Goal: Task Accomplishment & Management: Complete application form

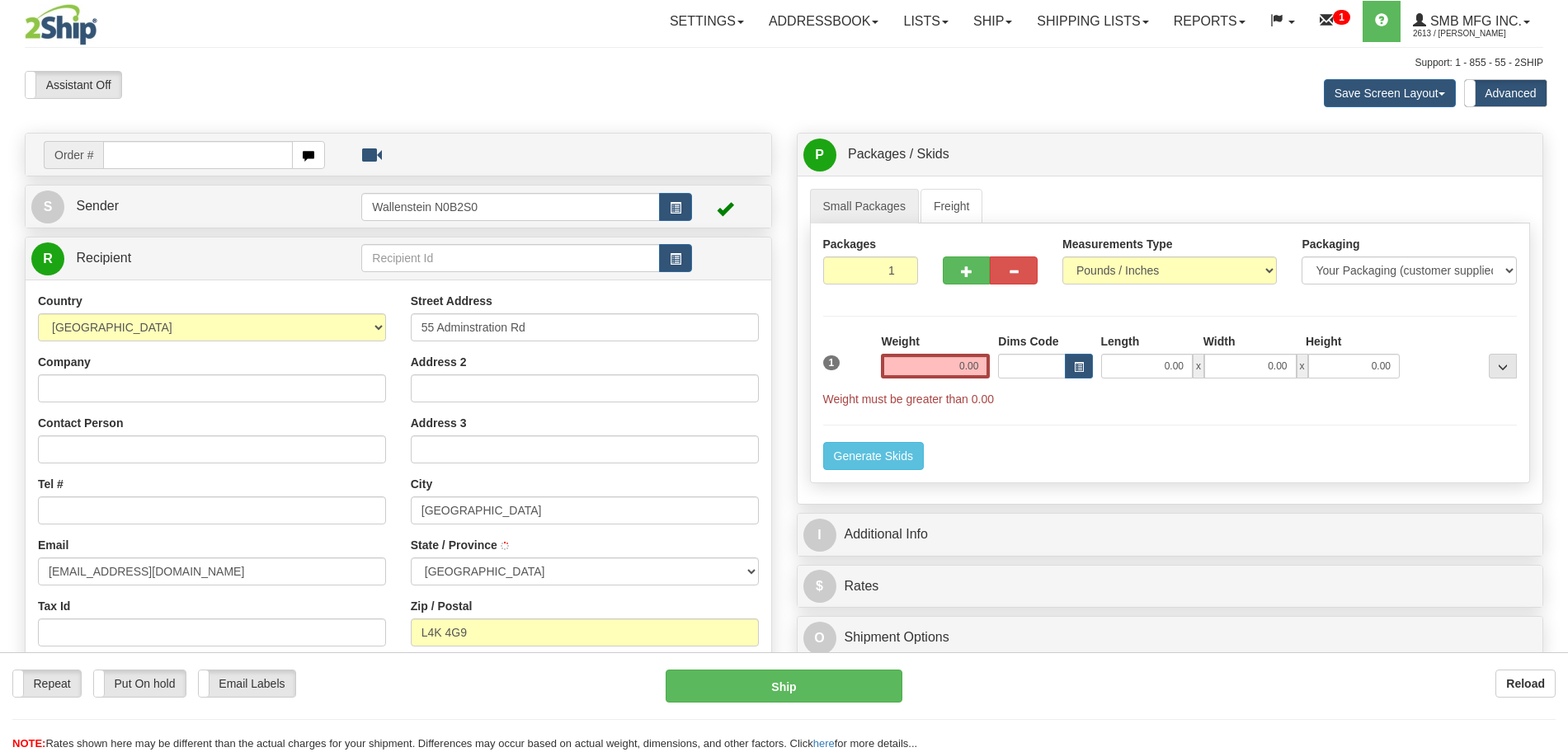
select select "ON"
type input "CONCORD"
click at [177, 511] on input "Tel #" at bounding box center [212, 511] width 348 height 28
type input "1111111111"
click at [952, 364] on input "0.00" at bounding box center [935, 366] width 109 height 25
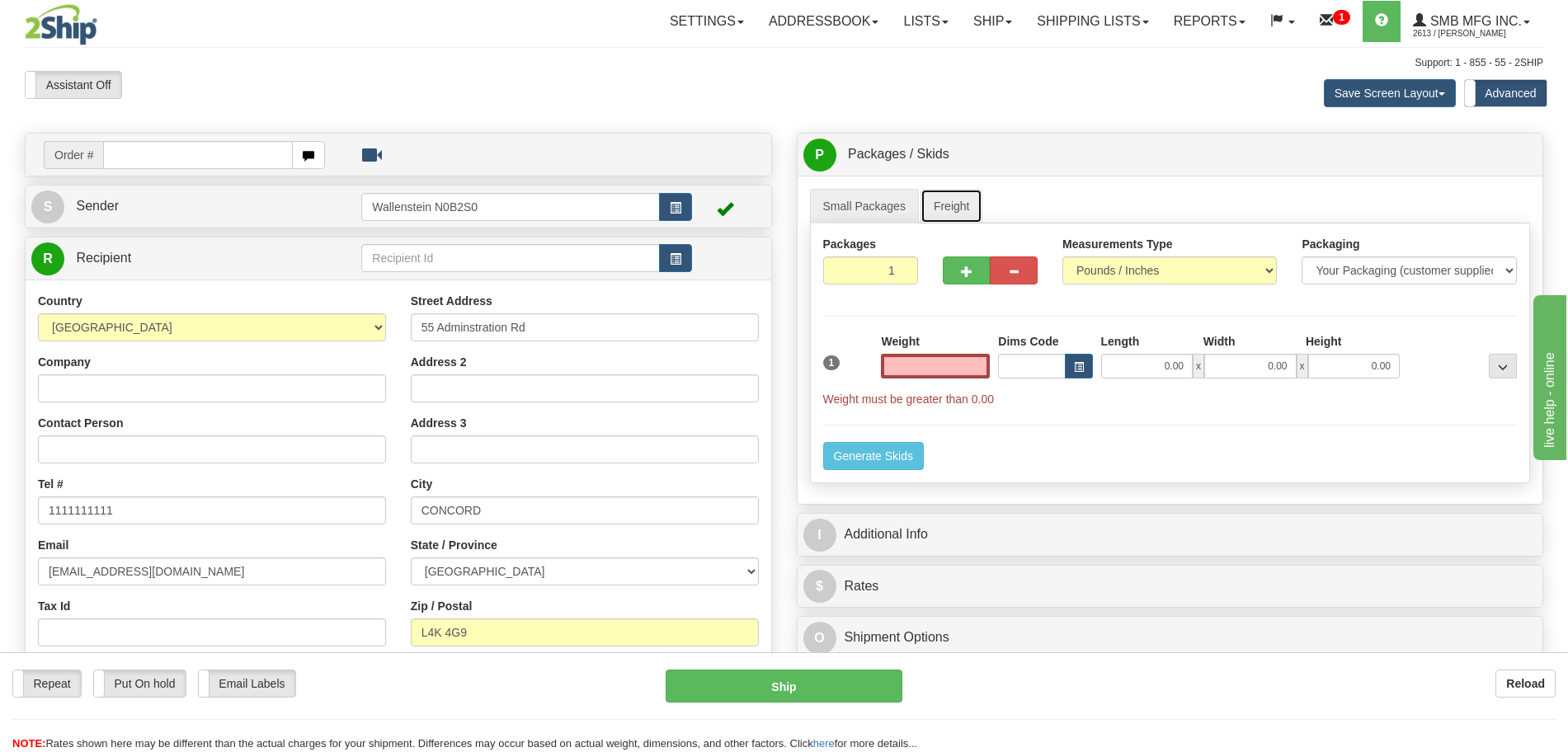
type input "0.00"
click at [948, 213] on link "Freight" at bounding box center [952, 206] width 62 height 35
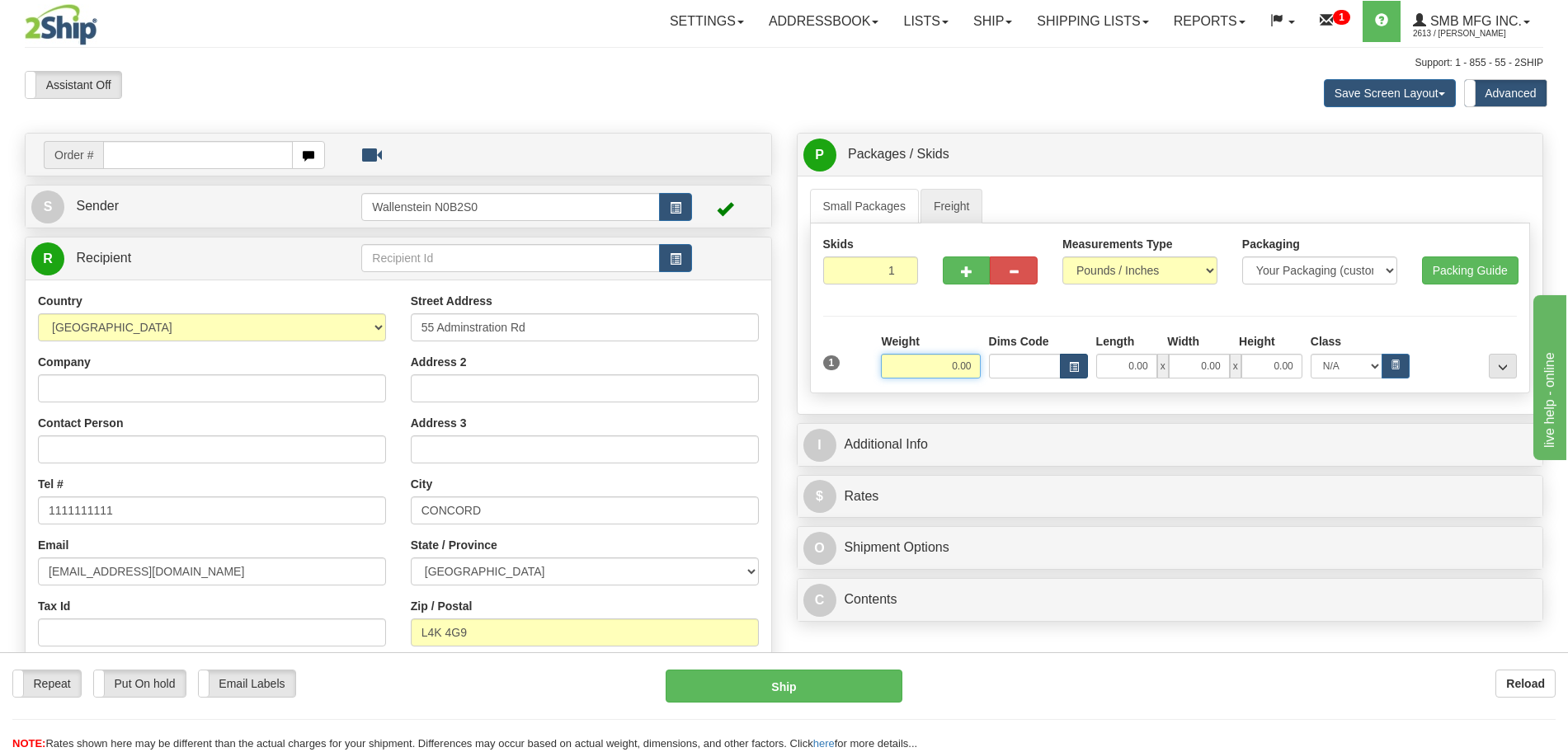
drag, startPoint x: 945, startPoint y: 360, endPoint x: 1069, endPoint y: 361, distance: 124.0
click at [1045, 361] on div "Weight 0.00 Dims Code Length Width" at bounding box center [1199, 356] width 644 height 45
click button "Delete" at bounding box center [0, 0] width 0 height 0
type input "1.00"
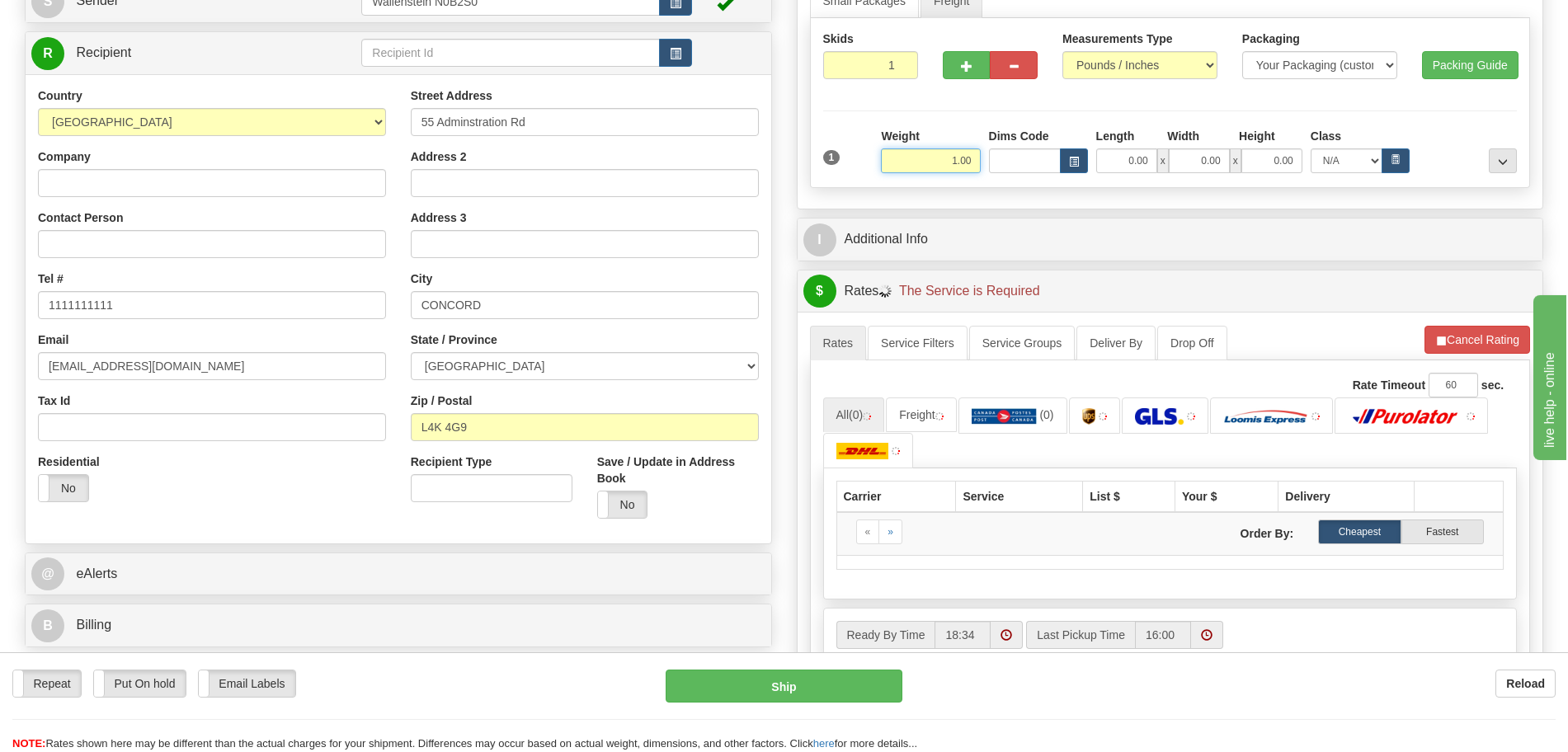
scroll to position [206, 0]
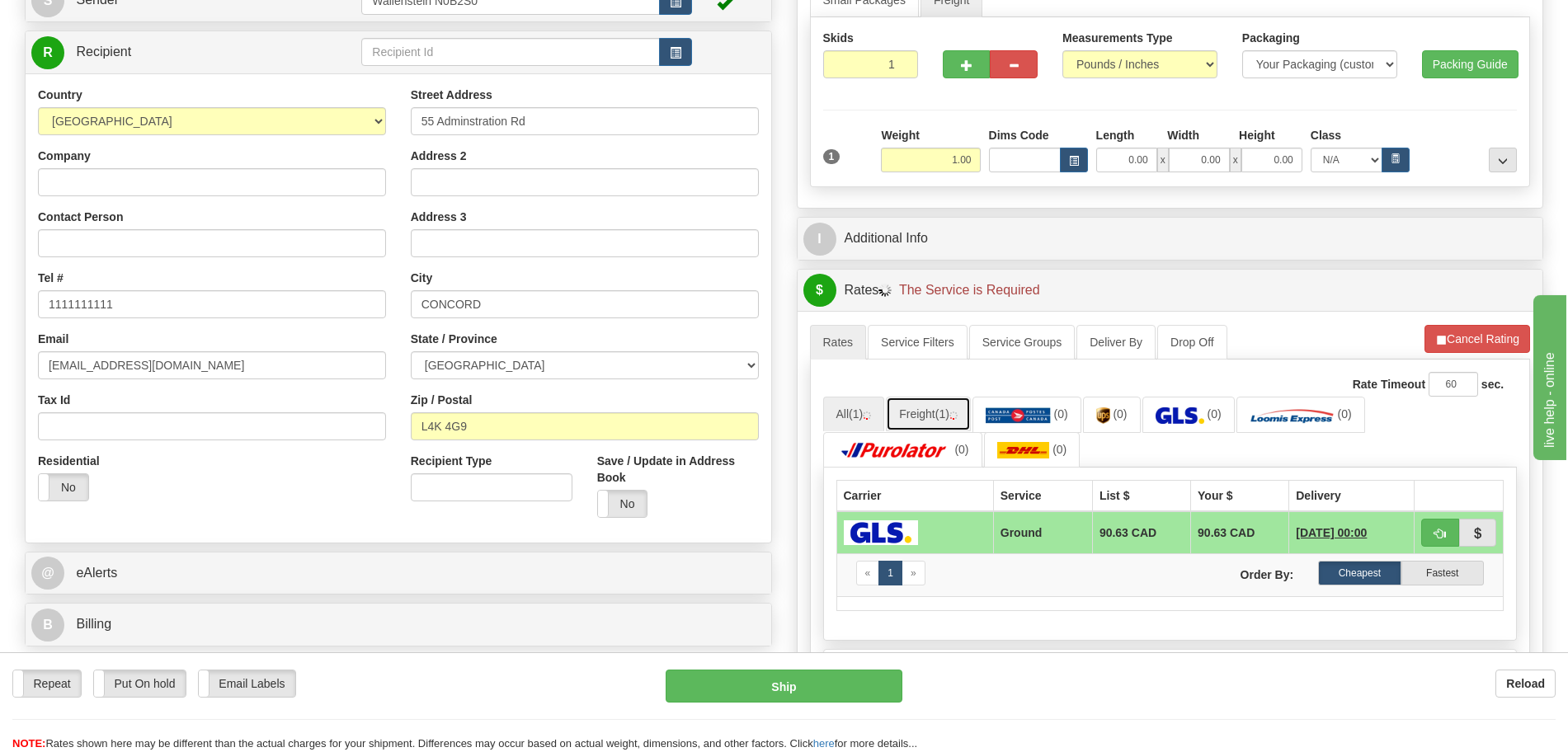
click at [934, 407] on link "Freight (1)" at bounding box center [928, 413] width 85 height 35
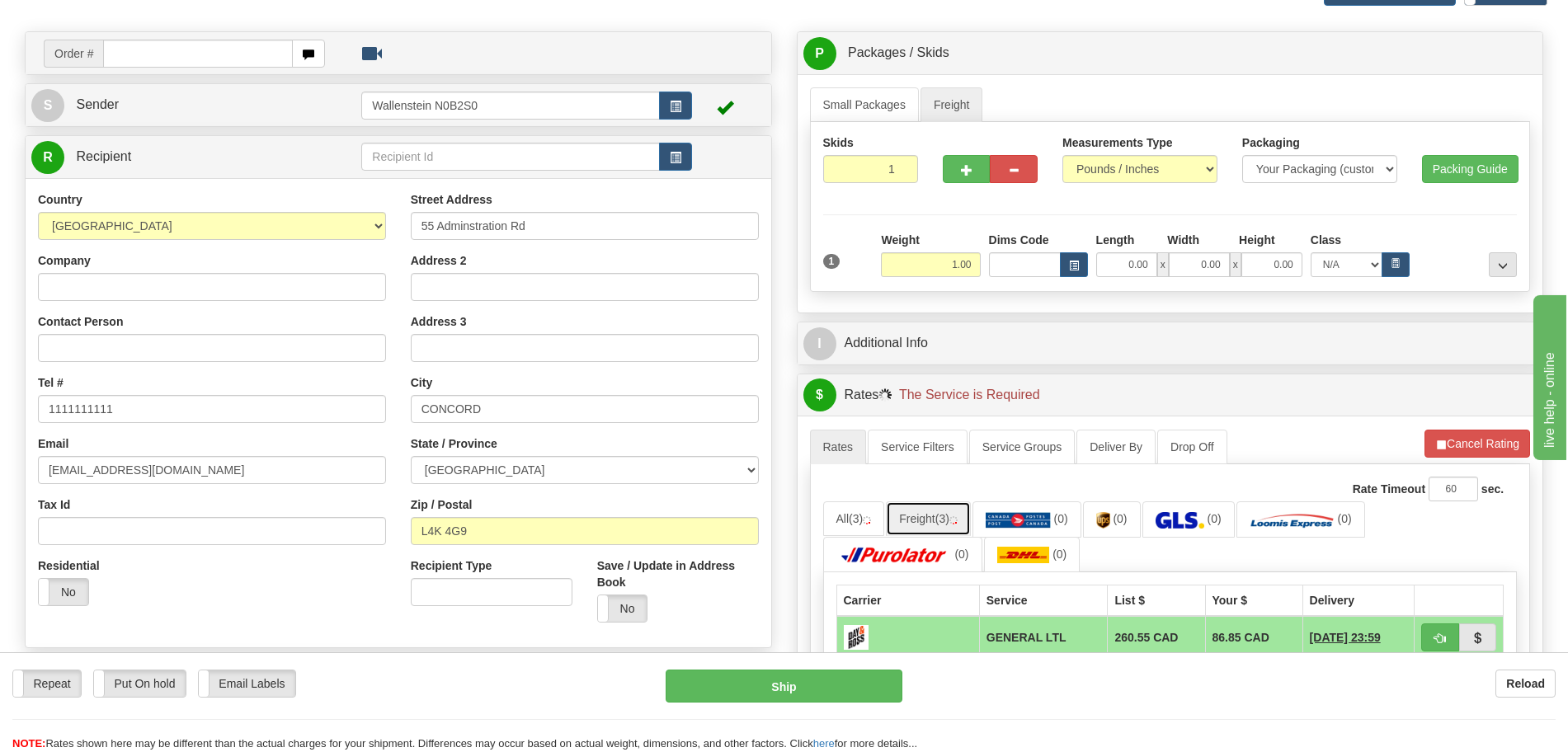
scroll to position [0, 0]
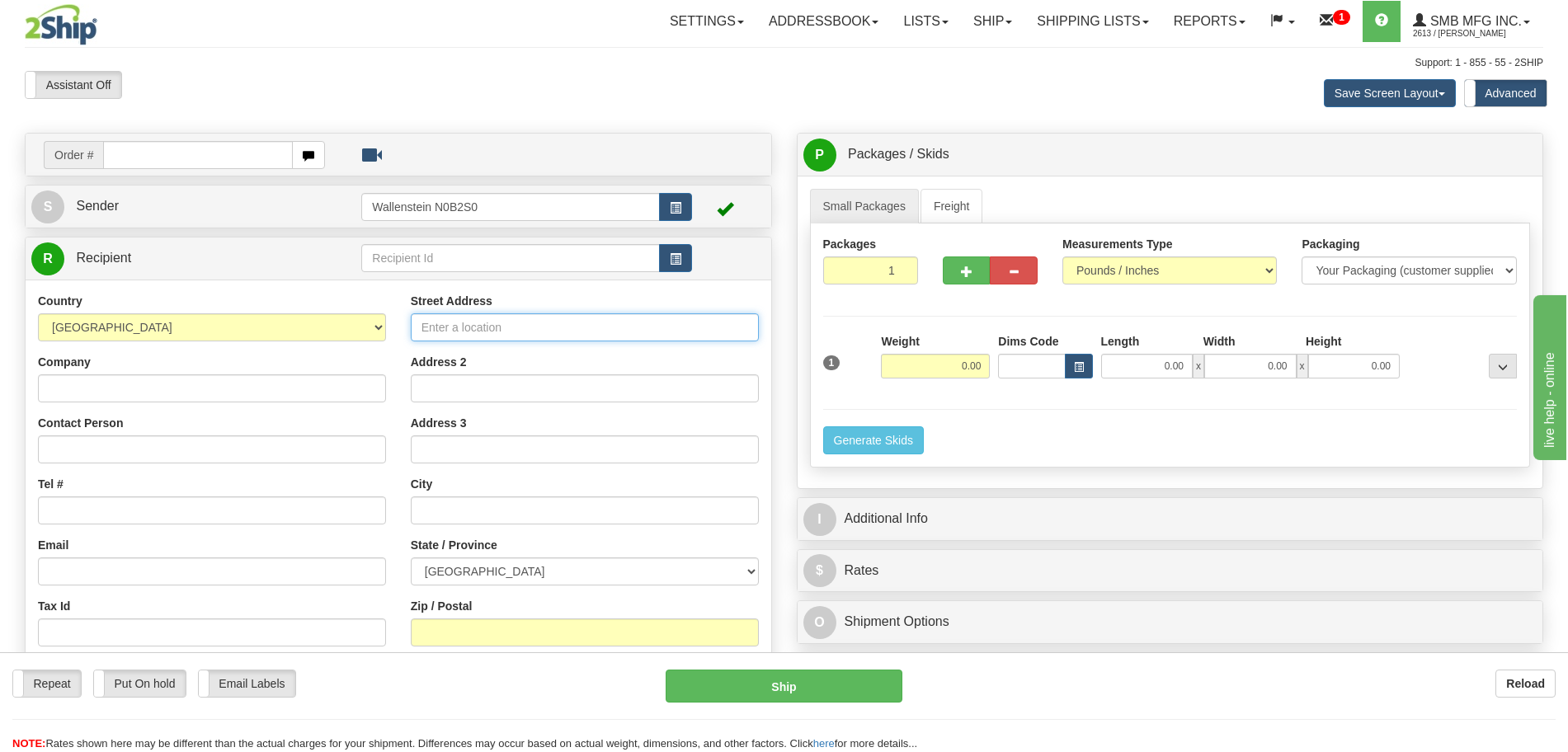
drag, startPoint x: 483, startPoint y: 324, endPoint x: 496, endPoint y: 353, distance: 31.8
click at [483, 324] on input "Street Address" at bounding box center [585, 327] width 348 height 28
type input "55 Adminstration Rd"
type input "[EMAIL_ADDRESS][DOMAIN_NAME]"
type input "[GEOGRAPHIC_DATA]"
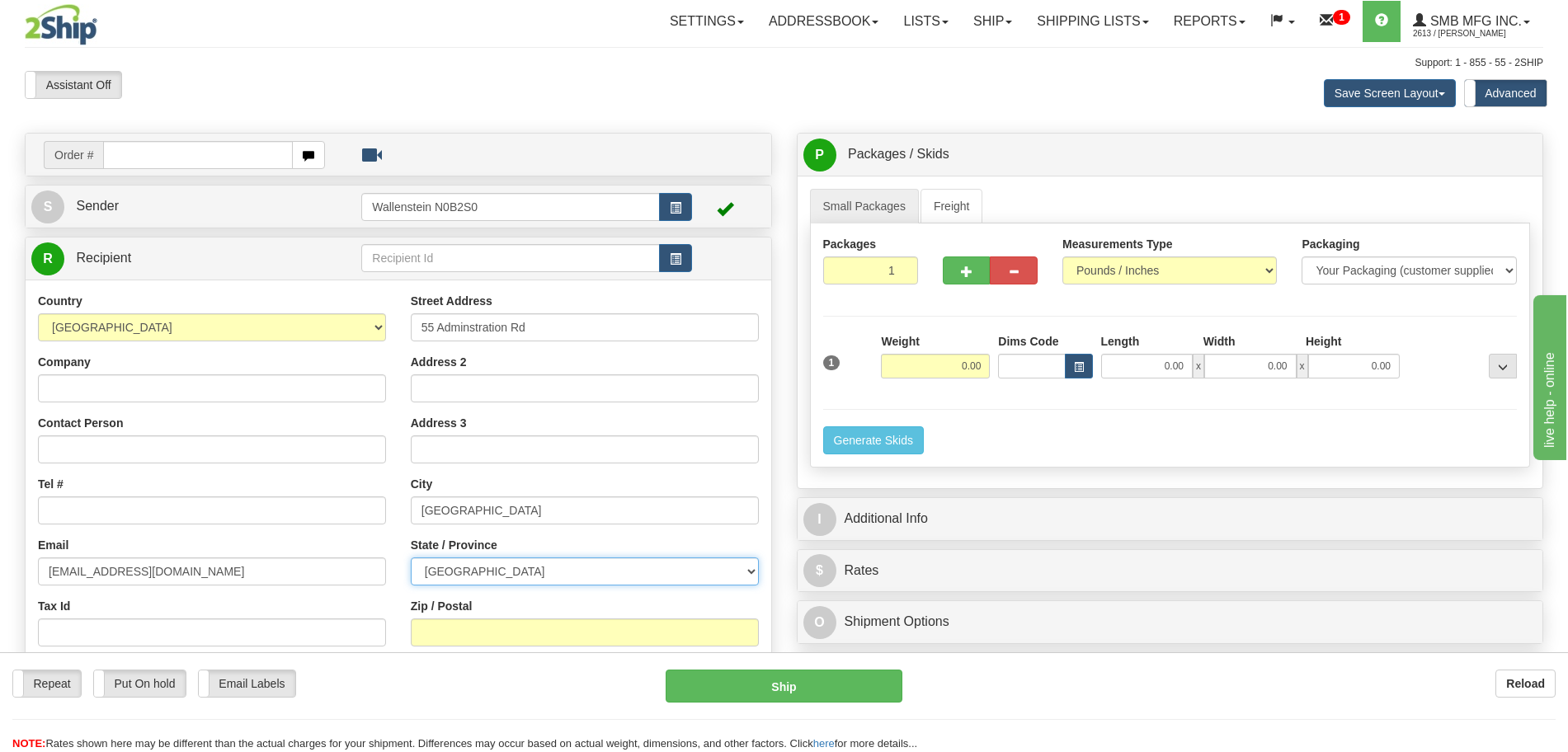
select select "ON"
type input "L4K 4G9"
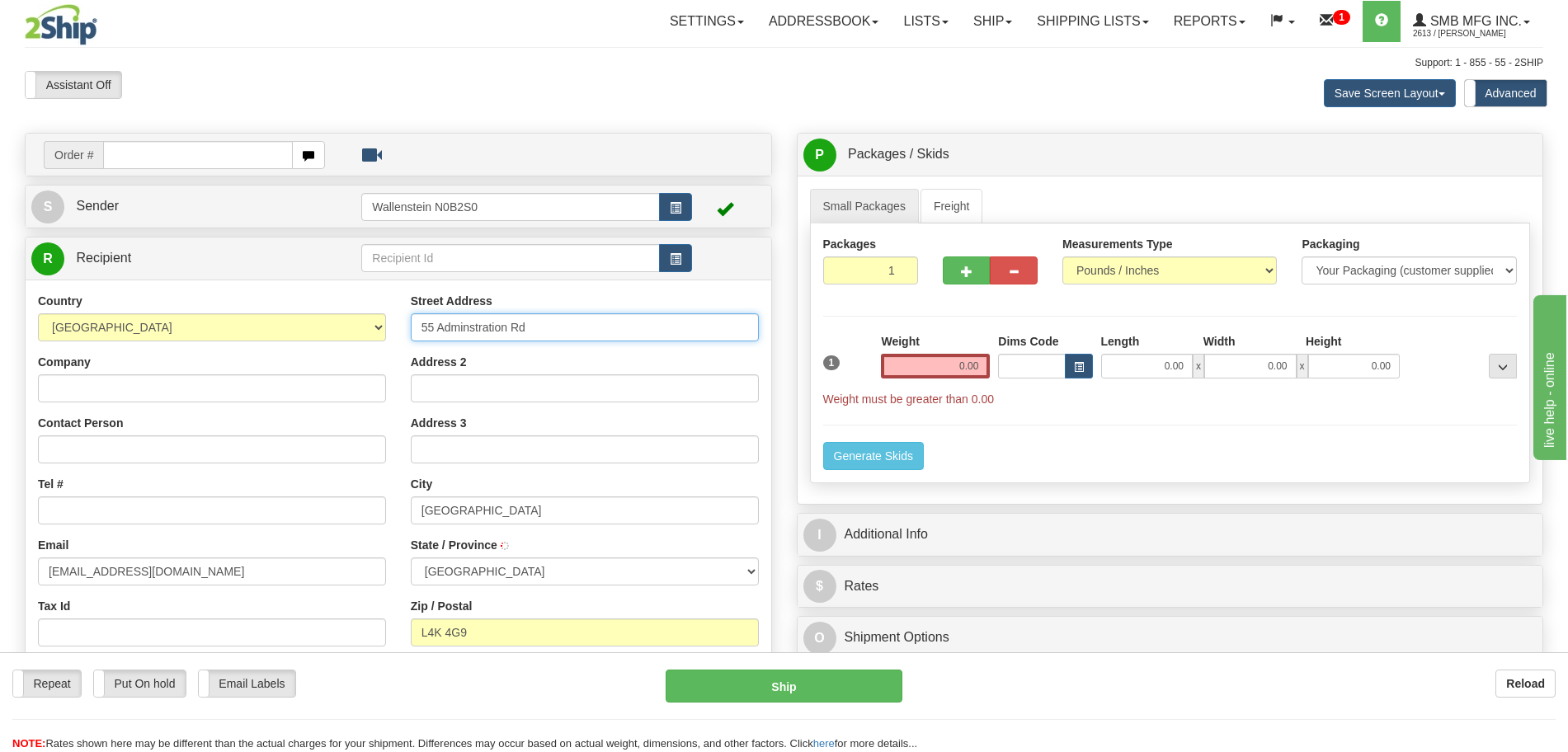
type input "CONCORD"
click at [113, 498] on input "Tel #" at bounding box center [212, 511] width 348 height 28
type input "1111111111"
click at [985, 208] on ul "Small Packages Freight" at bounding box center [1171, 206] width 721 height 35
click at [963, 215] on link "Freight" at bounding box center [952, 206] width 62 height 35
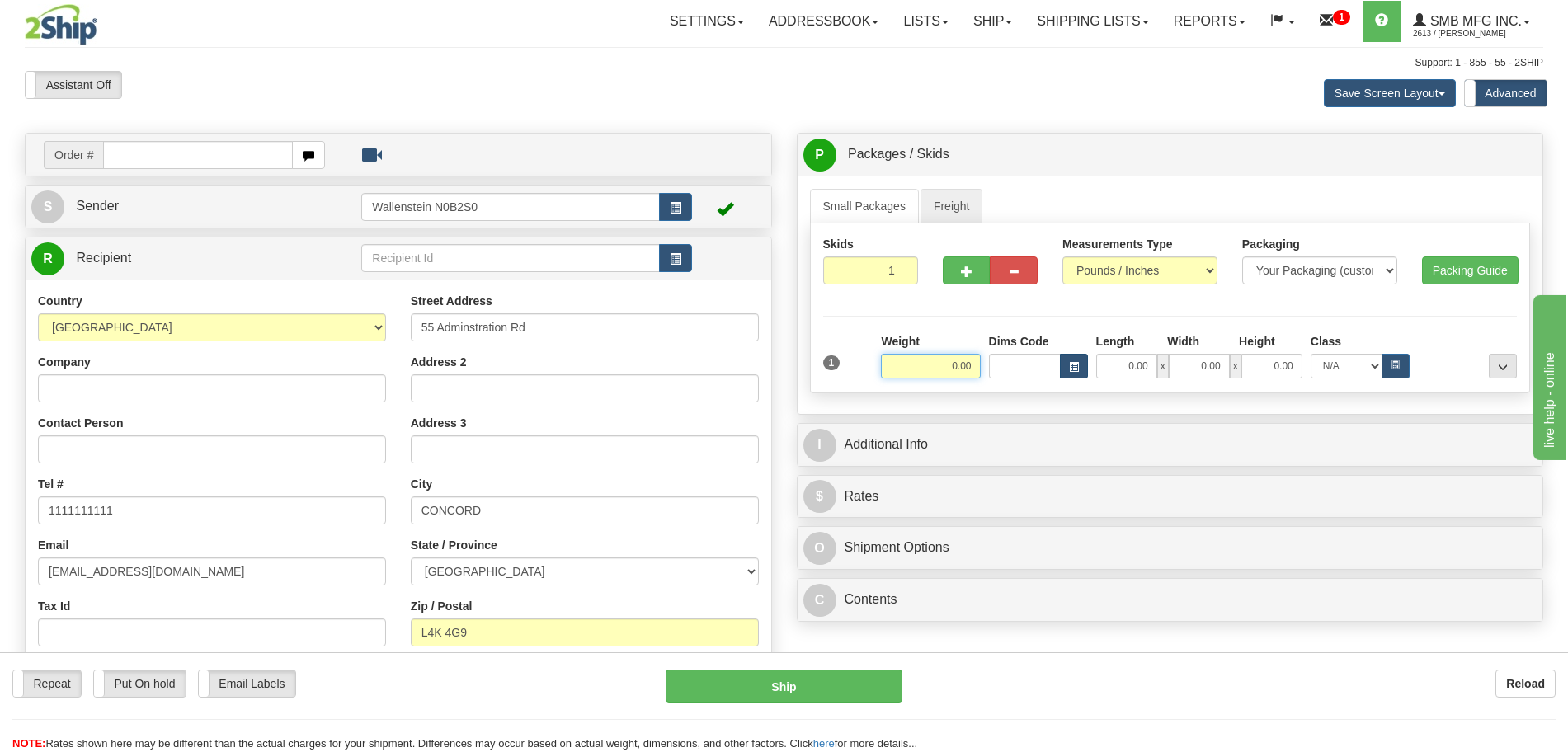
drag, startPoint x: 929, startPoint y: 359, endPoint x: 1074, endPoint y: 373, distance: 145.7
click at [1041, 373] on div "Weight 0.00 Dims Code Length Width" at bounding box center [1199, 356] width 644 height 45
click button "Delete" at bounding box center [0, 0] width 0 height 0
type input "1.00"
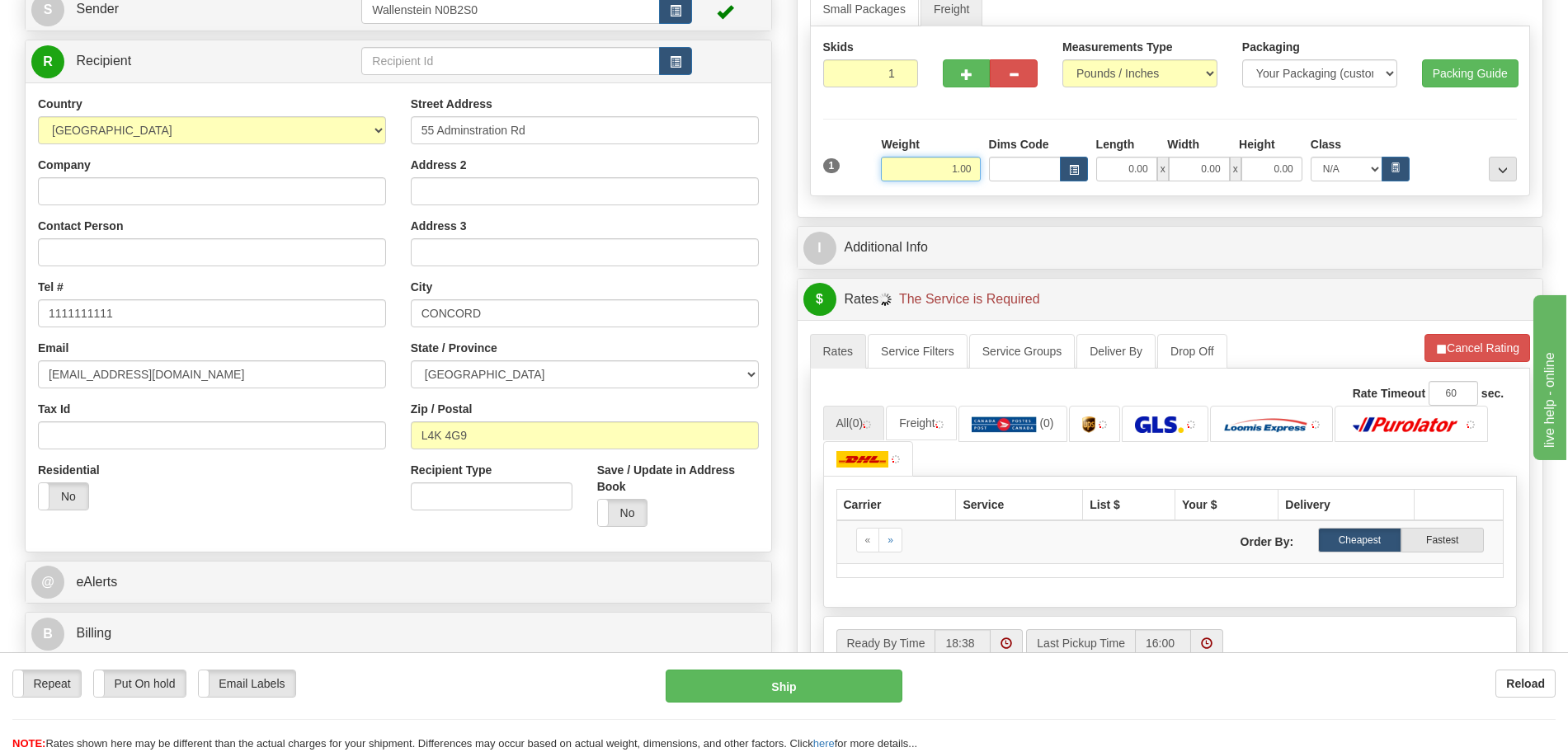
scroll to position [309, 0]
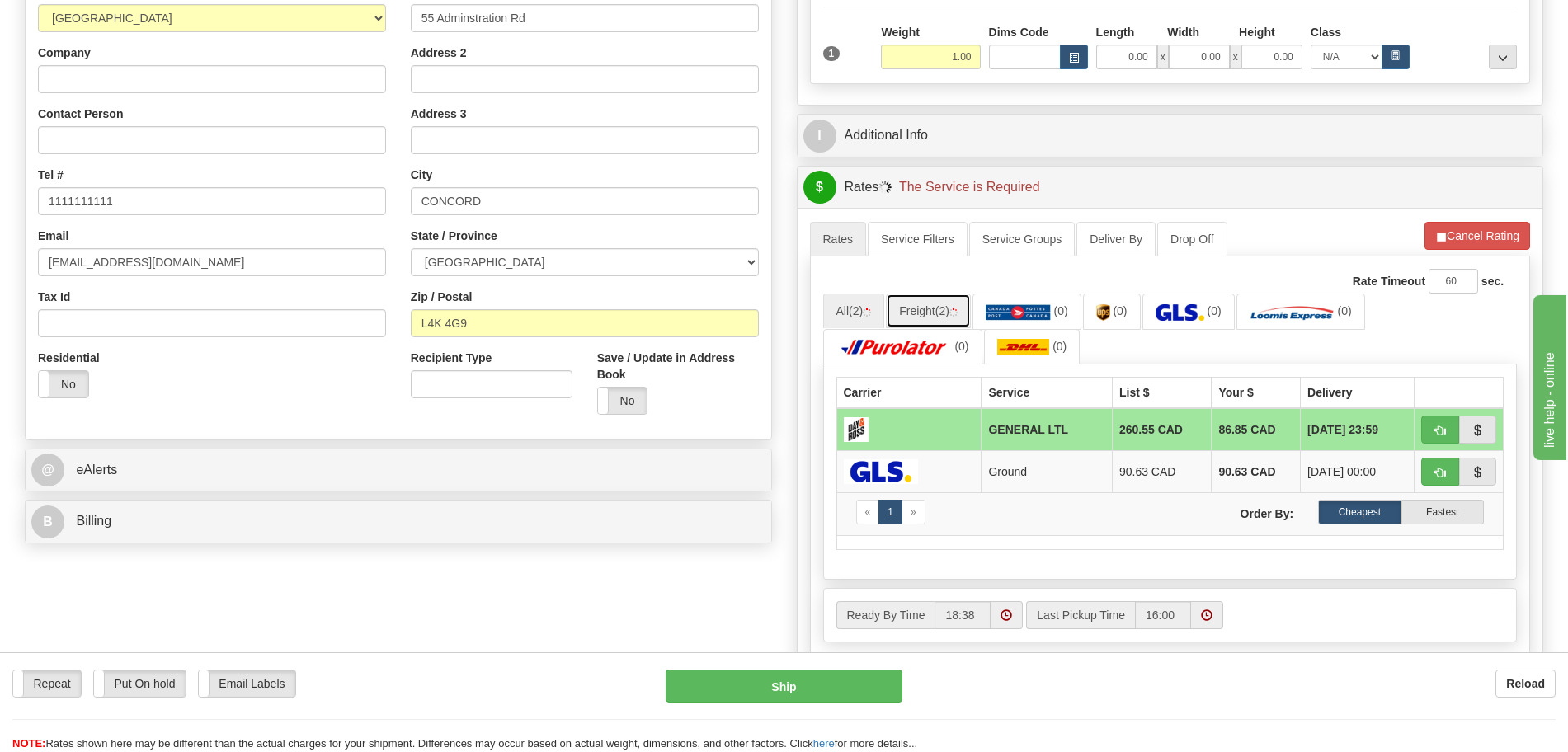
click at [920, 307] on link "Freight (2)" at bounding box center [928, 310] width 85 height 35
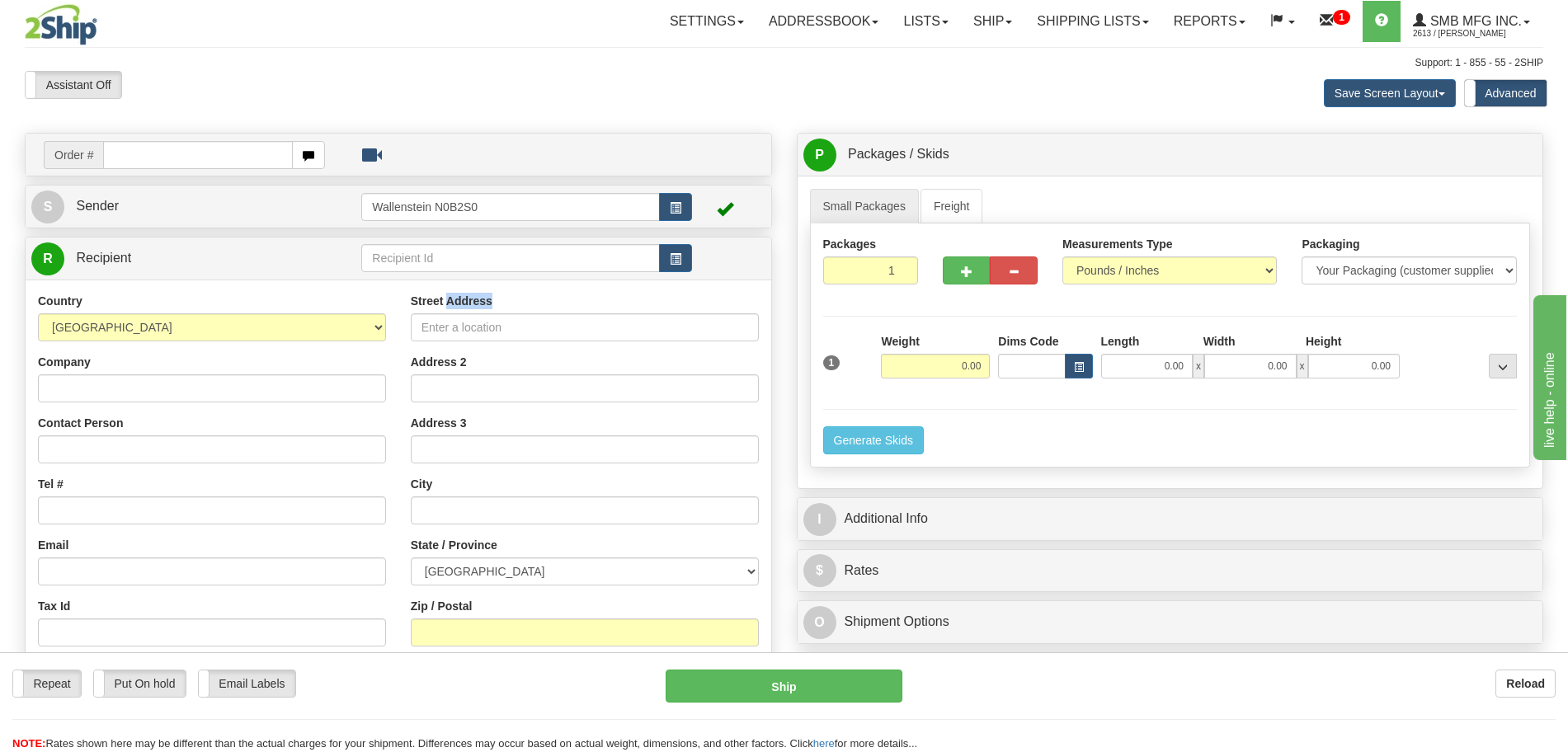
drag, startPoint x: 449, startPoint y: 307, endPoint x: 447, endPoint y: 322, distance: 15.1
click at [448, 318] on div "Street Address" at bounding box center [585, 316] width 348 height 48
click at [446, 326] on input "Street Address" at bounding box center [585, 327] width 348 height 28
type input "55 Adminstration Rd"
type input "[EMAIL_ADDRESS][DOMAIN_NAME]"
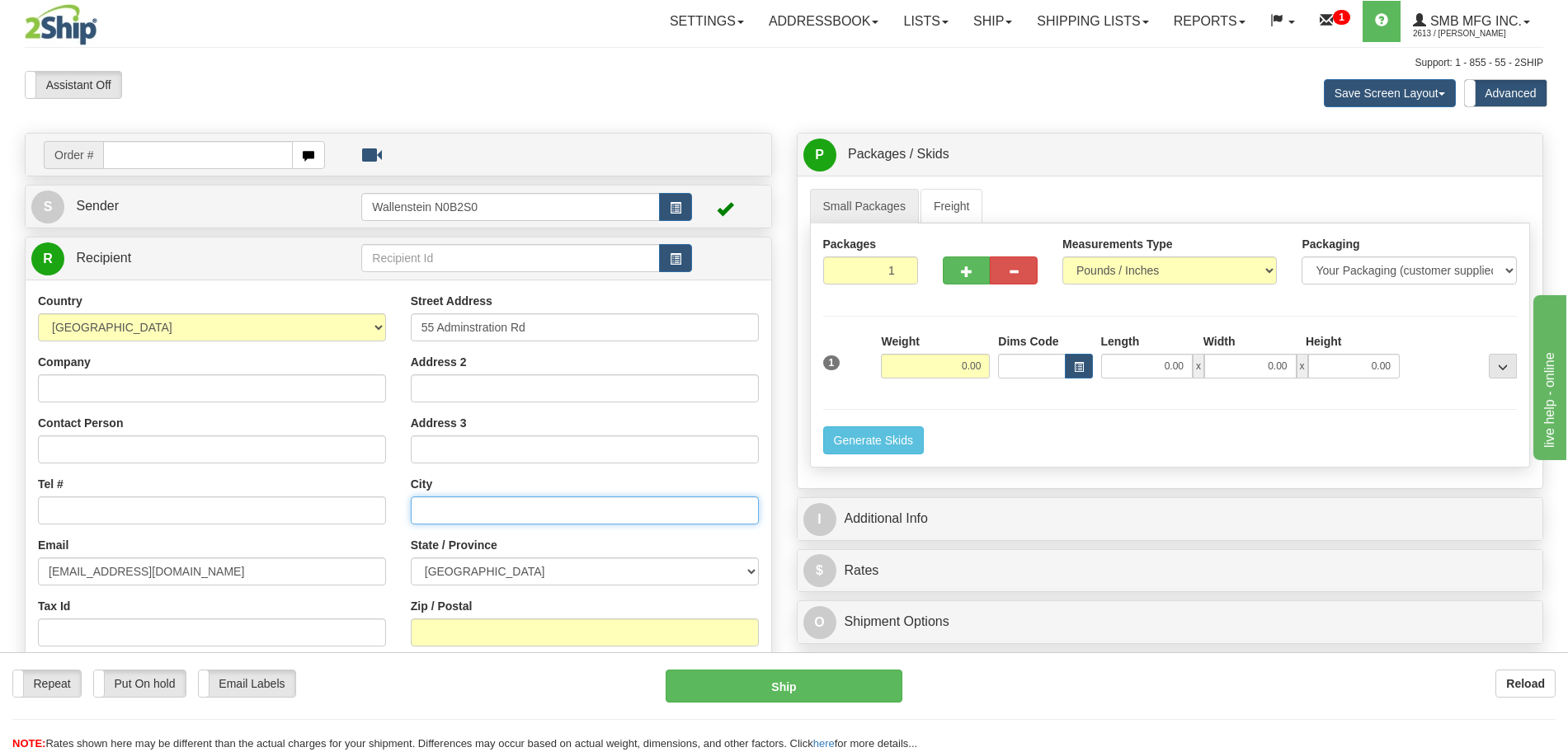
type input "[GEOGRAPHIC_DATA]"
select select "ON"
type input "L4K 4G9"
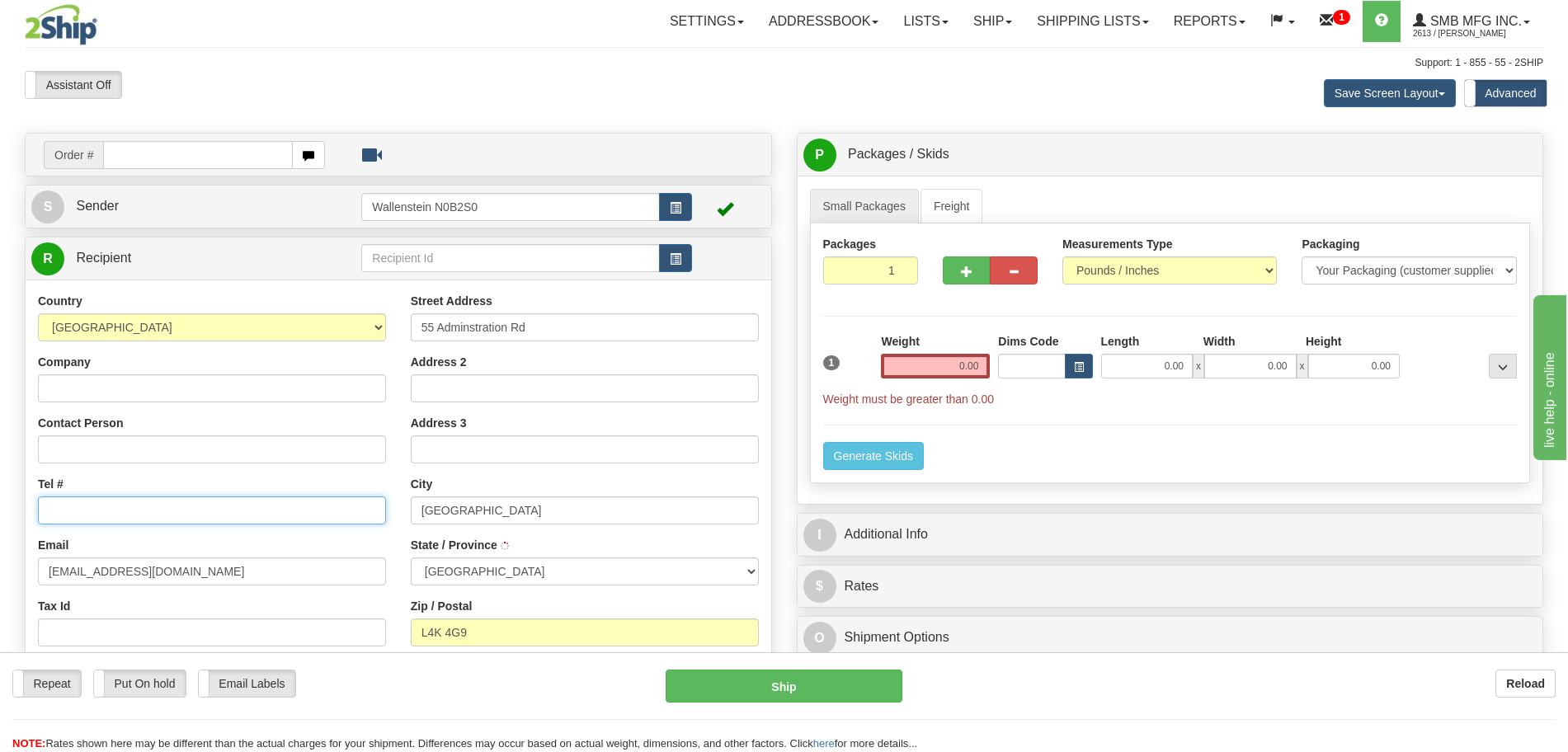
click at [111, 512] on input "Tel #" at bounding box center [212, 511] width 348 height 28
type input "CONCORD"
type input "1111111111"
click at [950, 202] on link "Freight" at bounding box center [952, 206] width 62 height 35
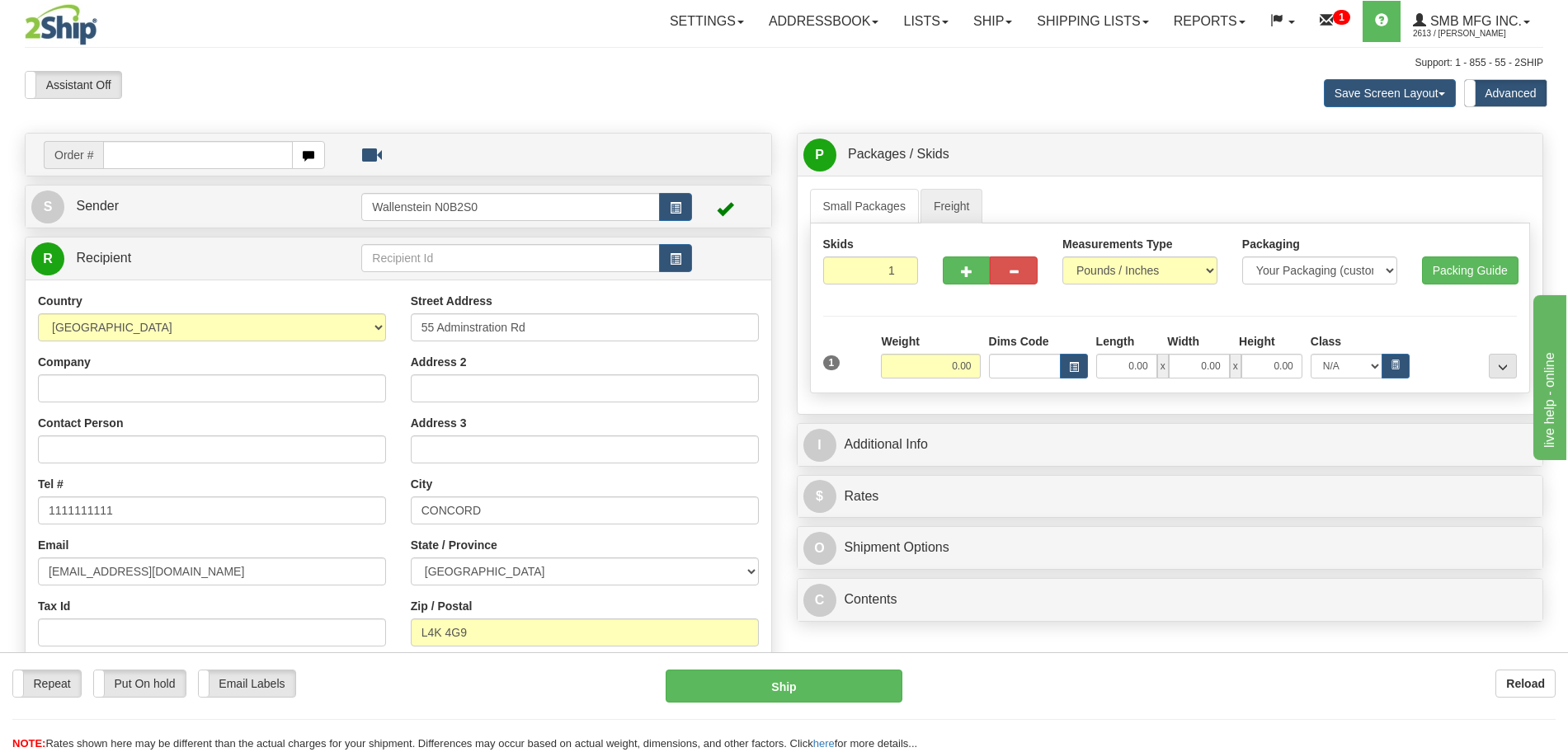
drag, startPoint x: 917, startPoint y: 350, endPoint x: 1086, endPoint y: 370, distance: 170.2
click at [1050, 370] on div "Weight 0.00 Dims Code Length Width" at bounding box center [1199, 356] width 644 height 45
drag, startPoint x: 907, startPoint y: 373, endPoint x: 916, endPoint y: 364, distance: 12.7
click at [908, 371] on input "0.00" at bounding box center [930, 366] width 99 height 25
drag, startPoint x: 916, startPoint y: 364, endPoint x: 1066, endPoint y: 362, distance: 150.0
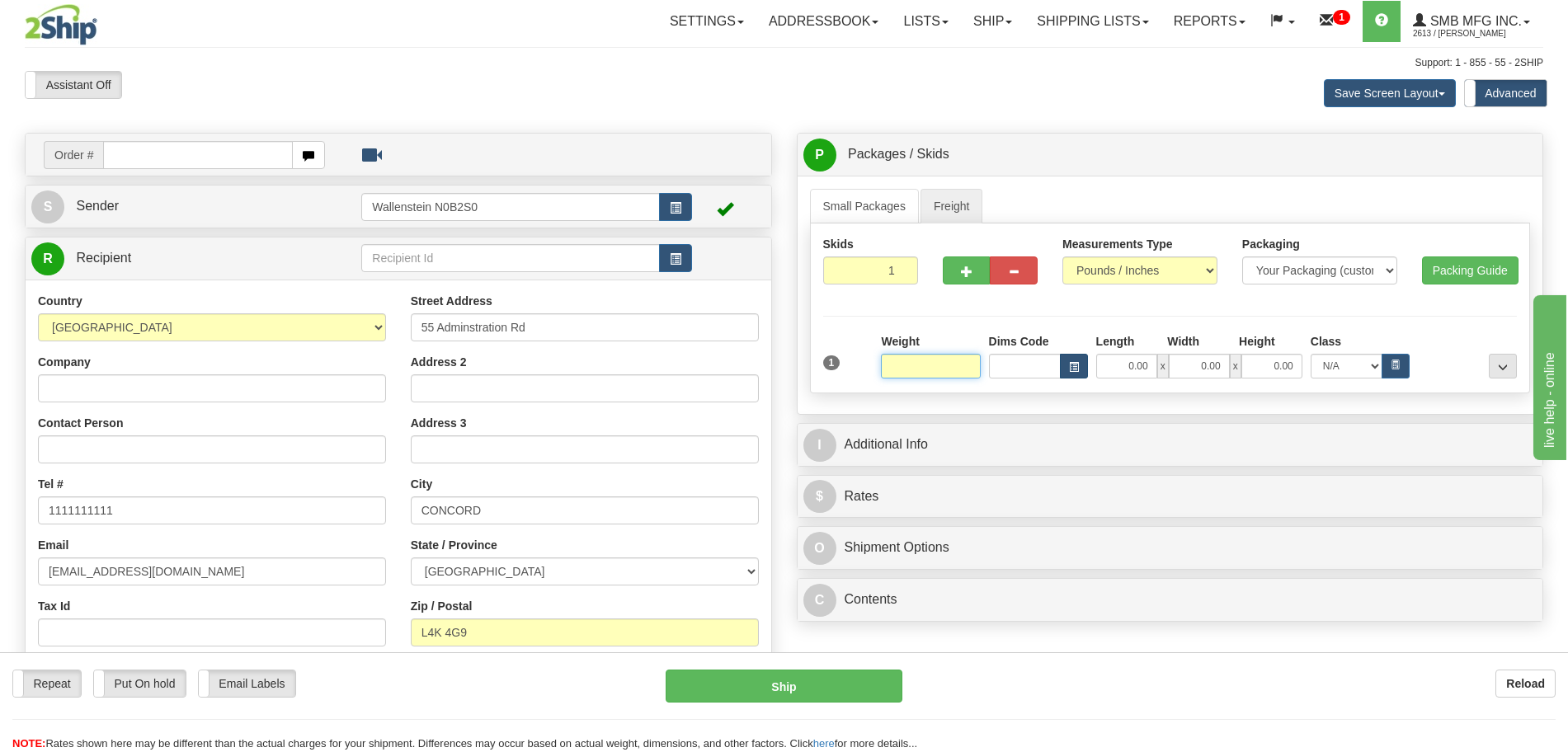
click at [1031, 363] on div "Weight Dims Code Length Width 0.00" at bounding box center [1199, 356] width 644 height 45
click button "Delete" at bounding box center [0, 0] width 0 height 0
type input "1.00"
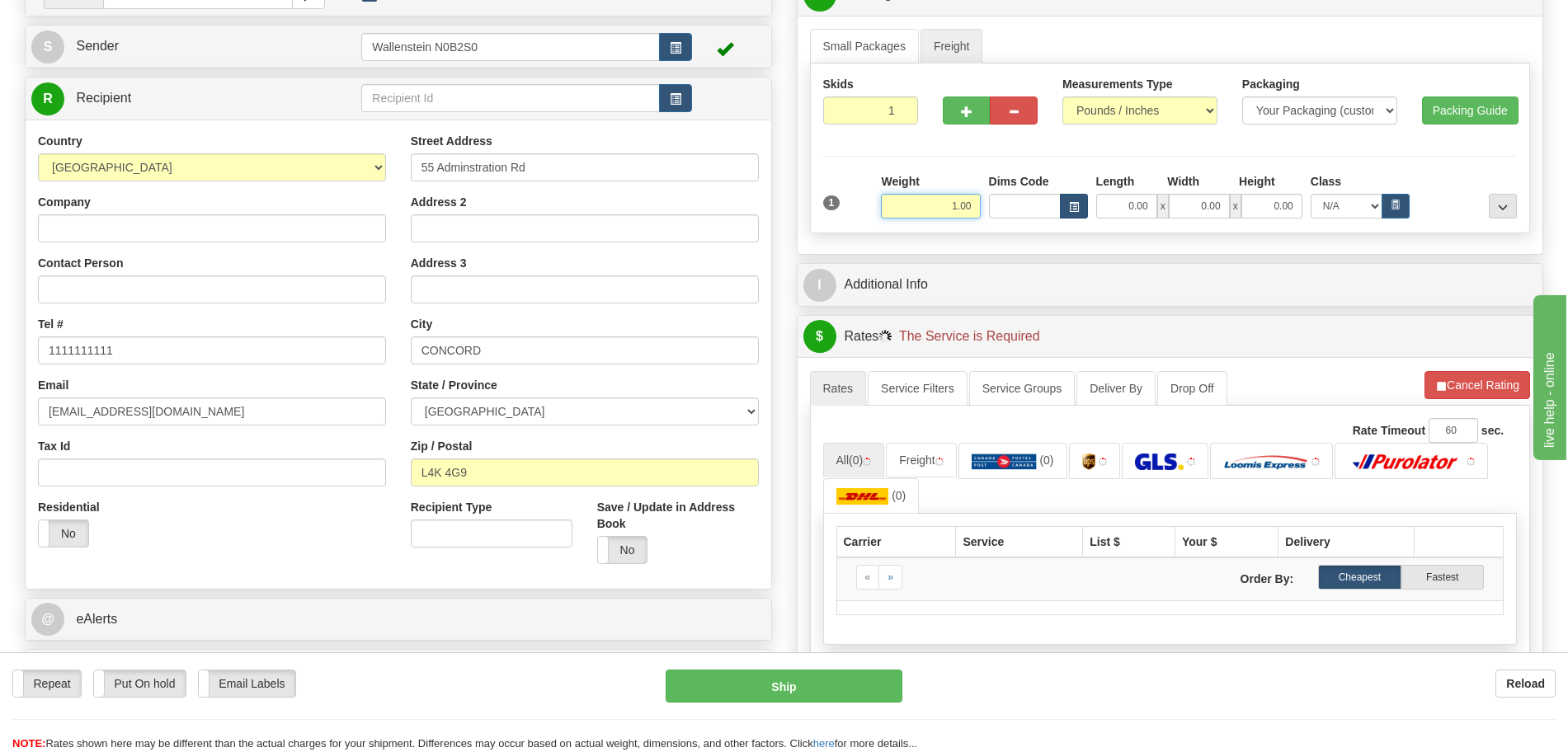
scroll to position [206, 0]
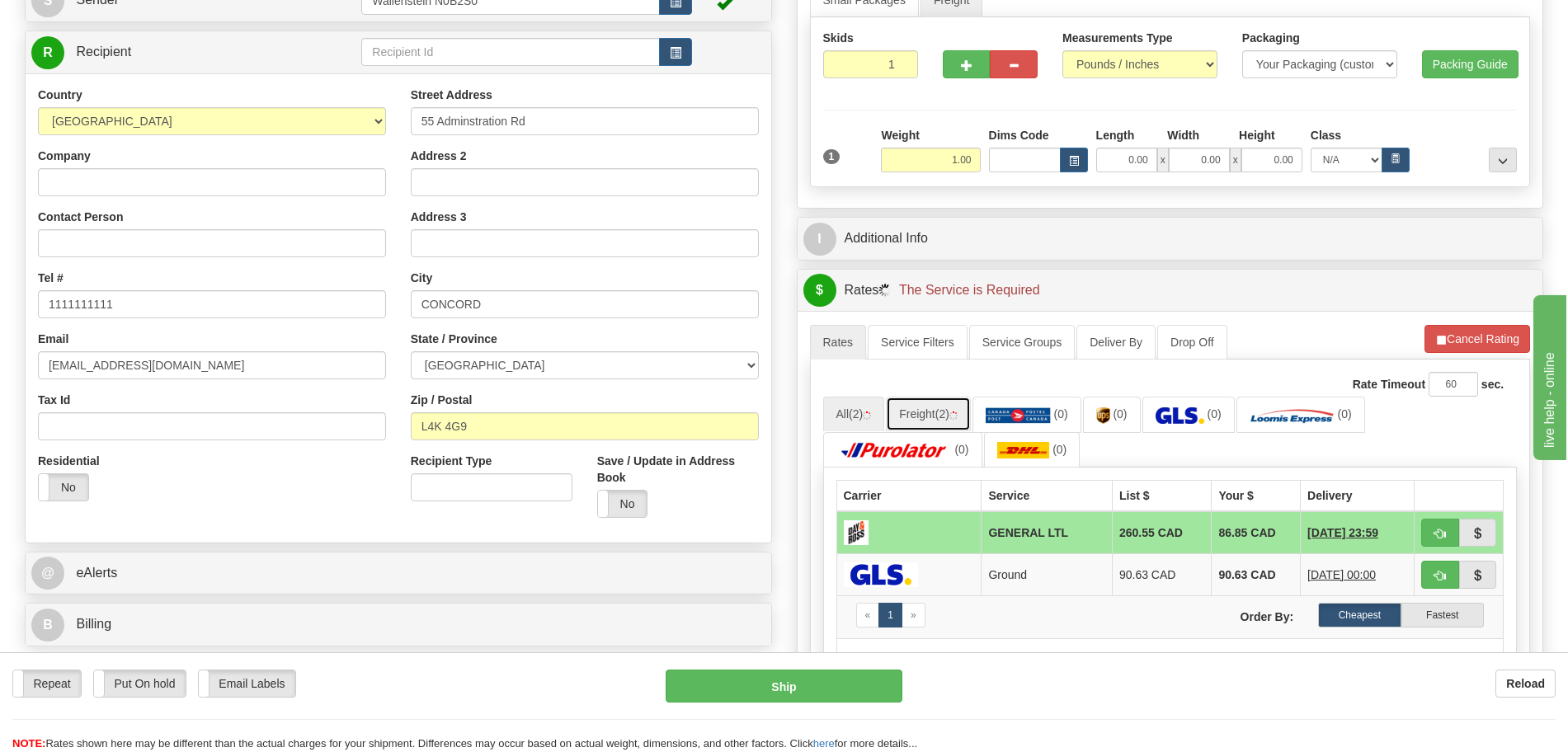
click at [933, 402] on link "Freight (2)" at bounding box center [928, 413] width 85 height 35
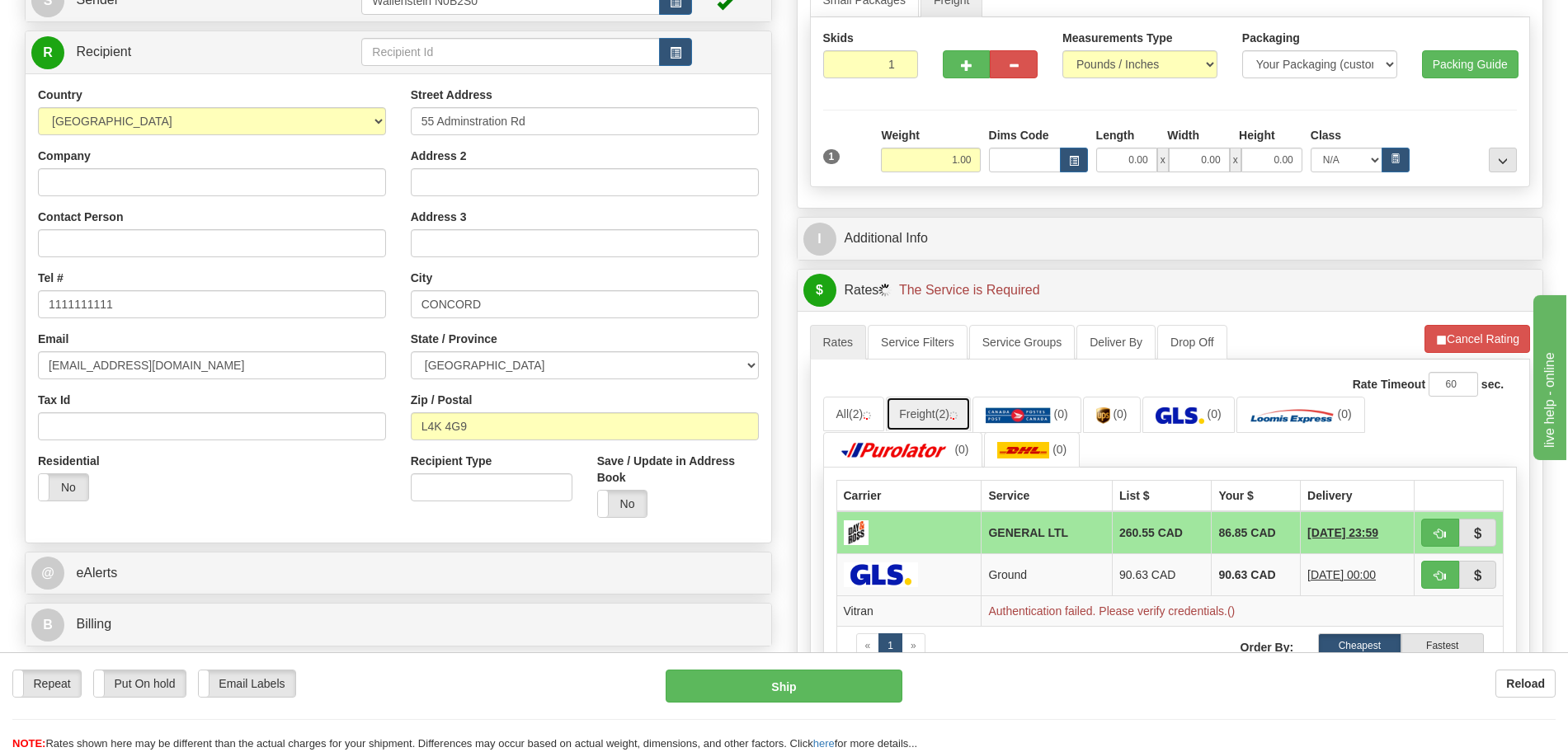
scroll to position [309, 0]
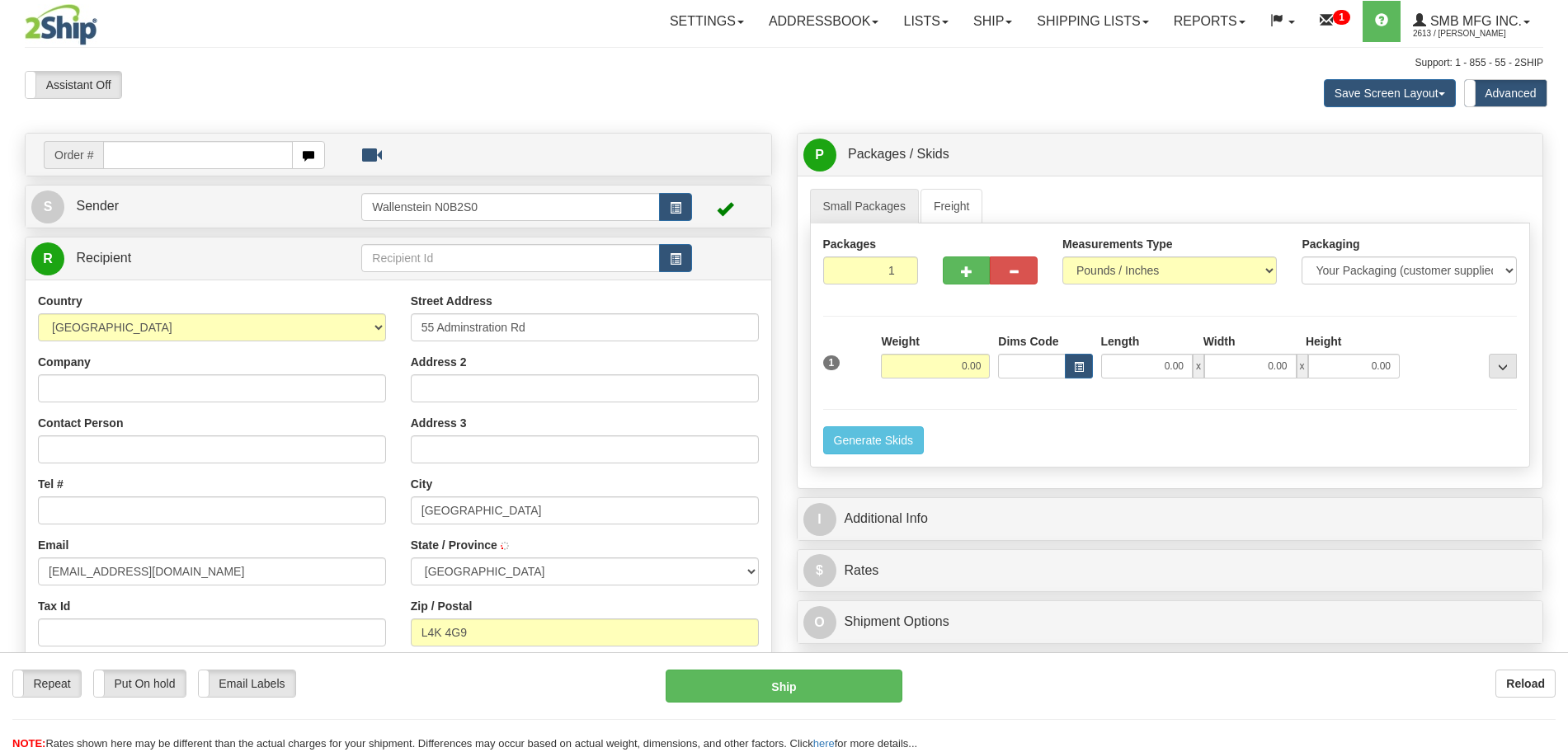
select select "ON"
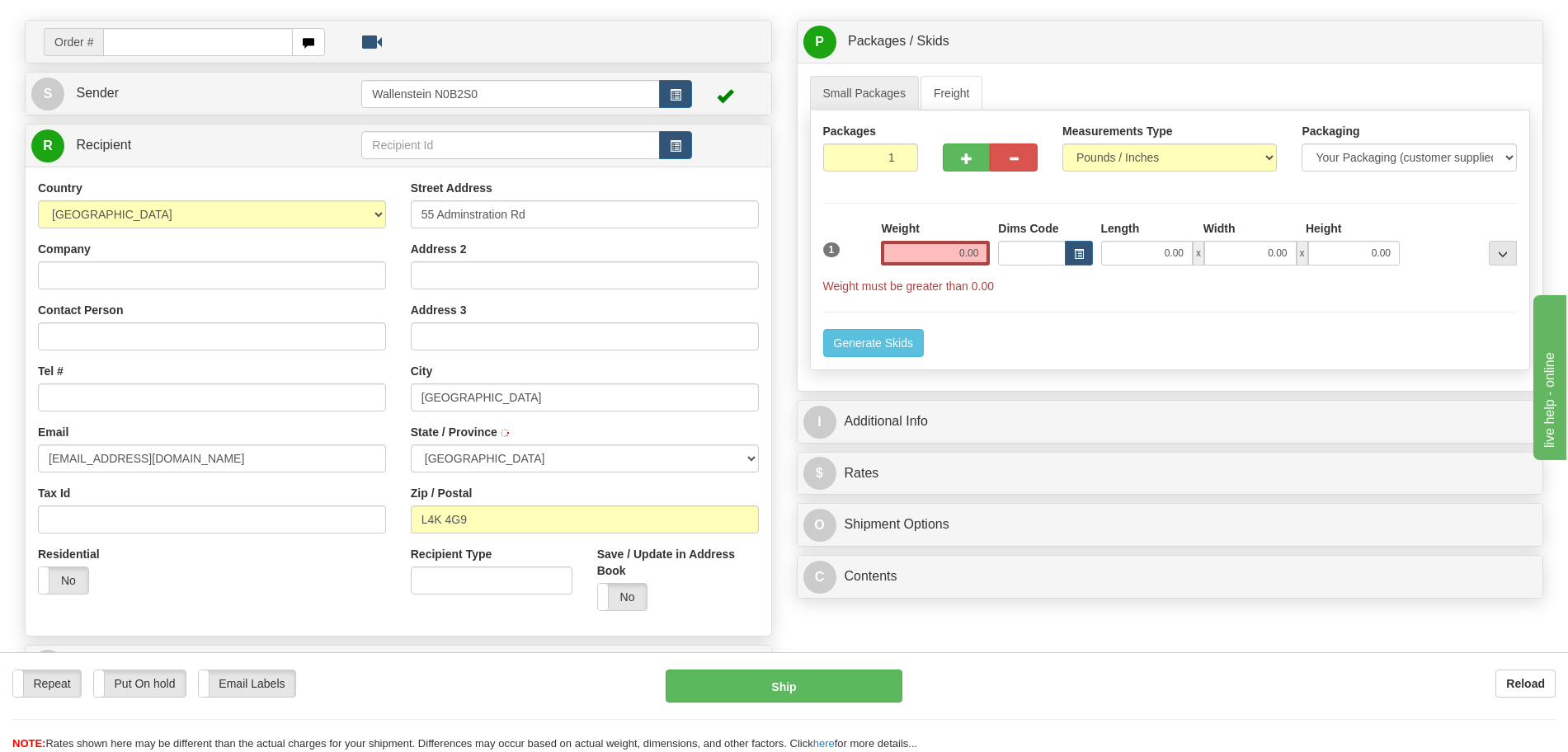
type input "CONCORD"
click at [186, 389] on input "Tel #" at bounding box center [212, 397] width 348 height 28
type input "1111111111"
drag, startPoint x: 959, startPoint y: 91, endPoint x: 958, endPoint y: 166, distance: 75.0
click at [959, 92] on link "Freight" at bounding box center [952, 93] width 62 height 35
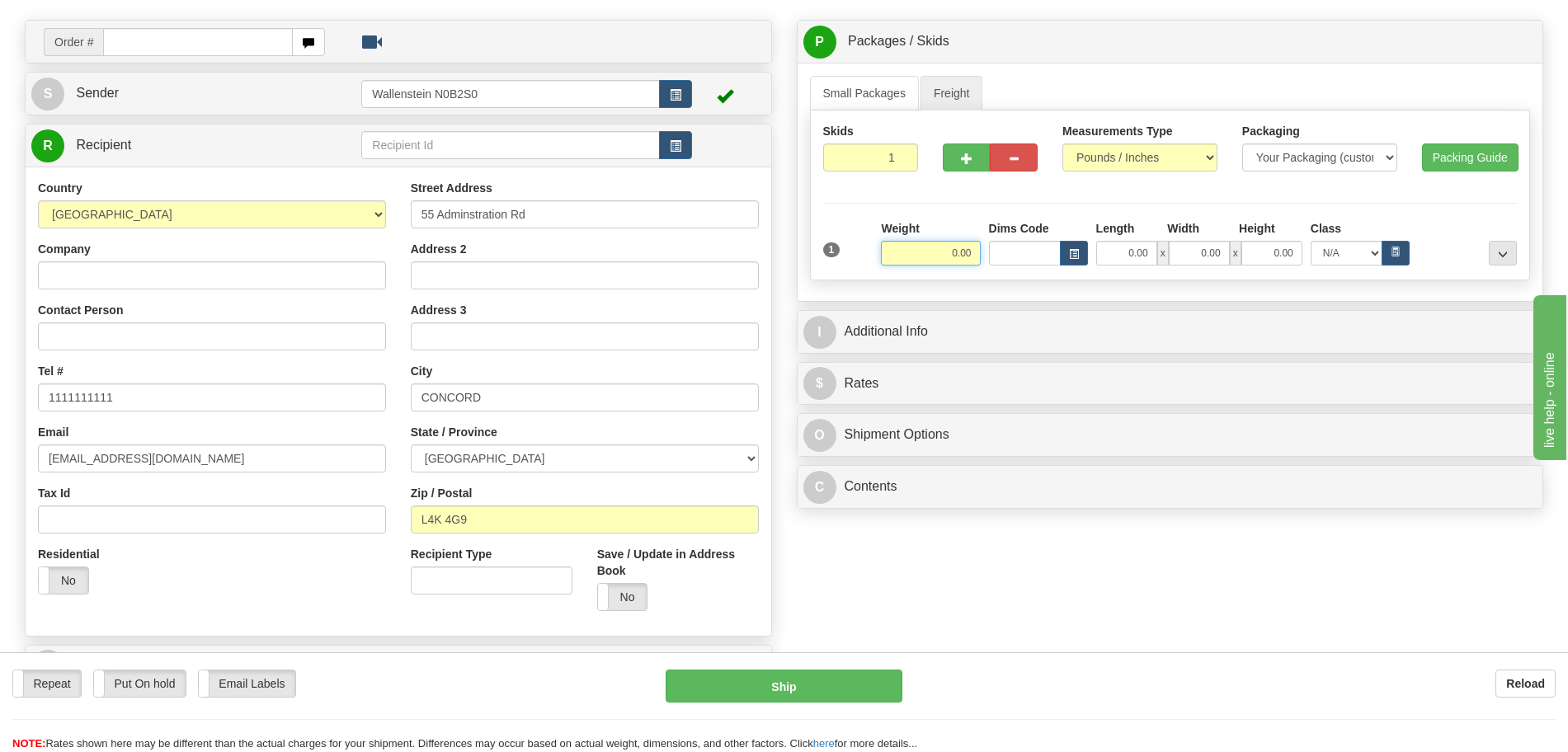
drag, startPoint x: 918, startPoint y: 258, endPoint x: 1047, endPoint y: 264, distance: 129.1
click at [994, 260] on div "Weight 0.00 Dims Code Length Width" at bounding box center [1199, 243] width 644 height 45
click button "Delete" at bounding box center [0, 0] width 0 height 0
type input "1.00"
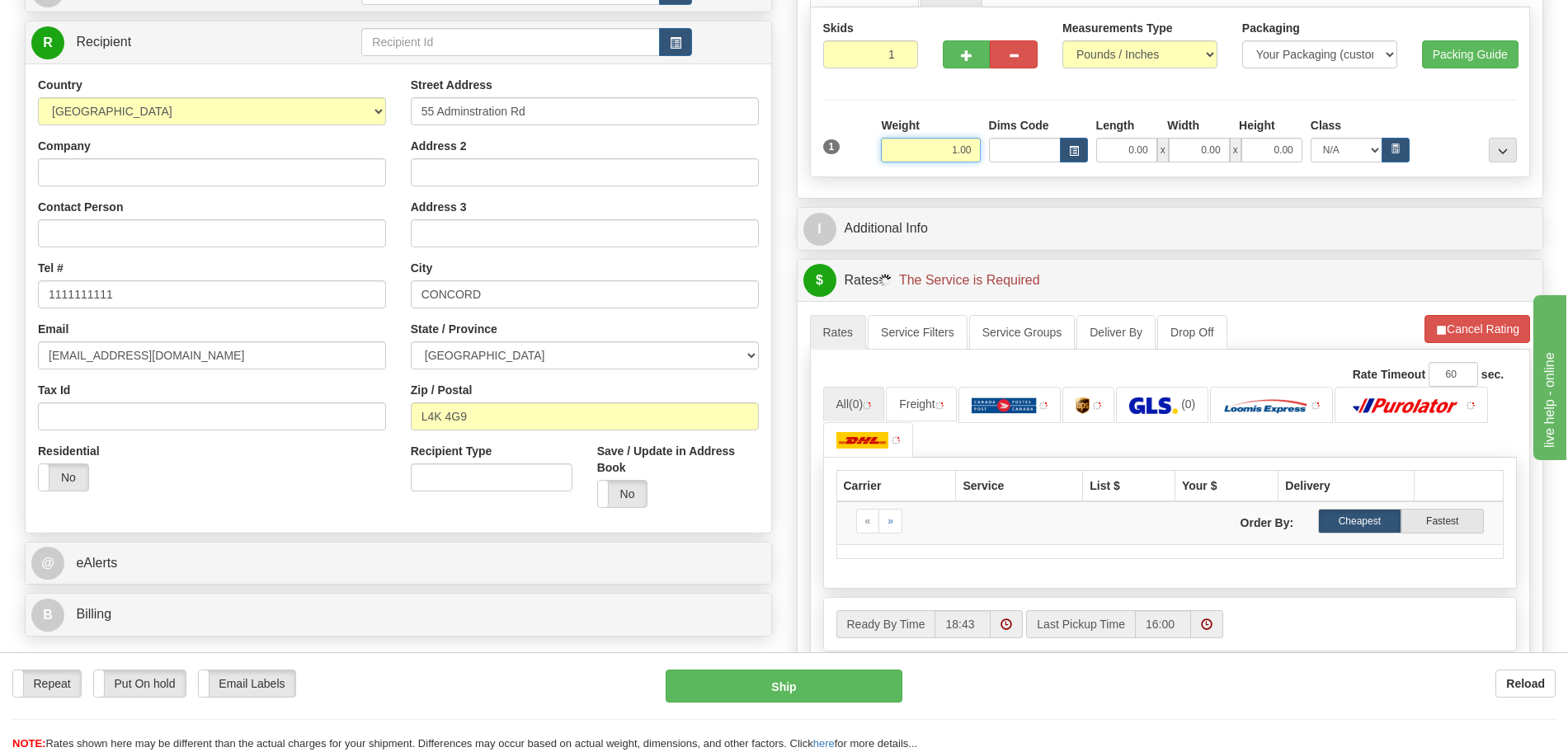
scroll to position [319, 0]
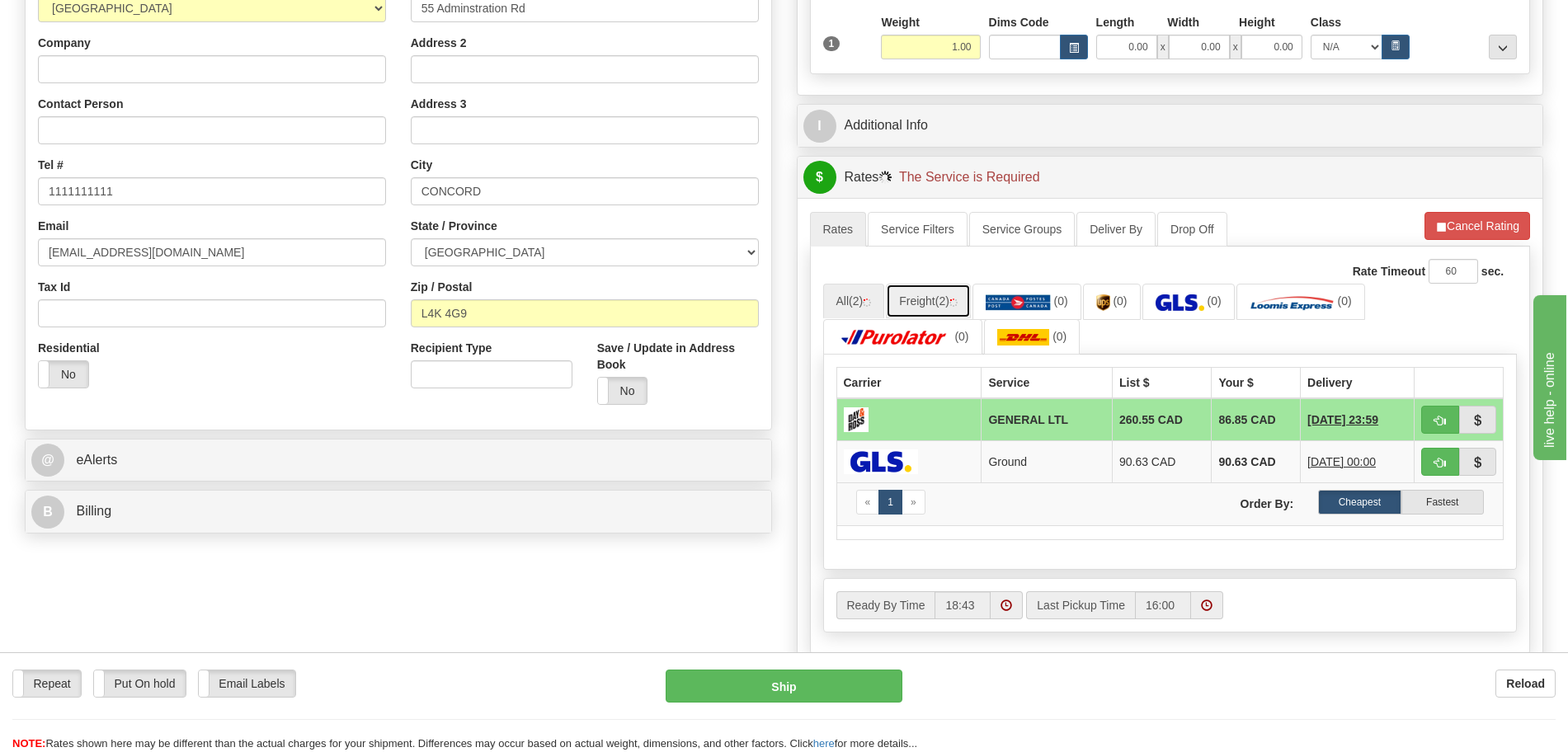
click at [942, 305] on link "Freight (2)" at bounding box center [928, 301] width 85 height 35
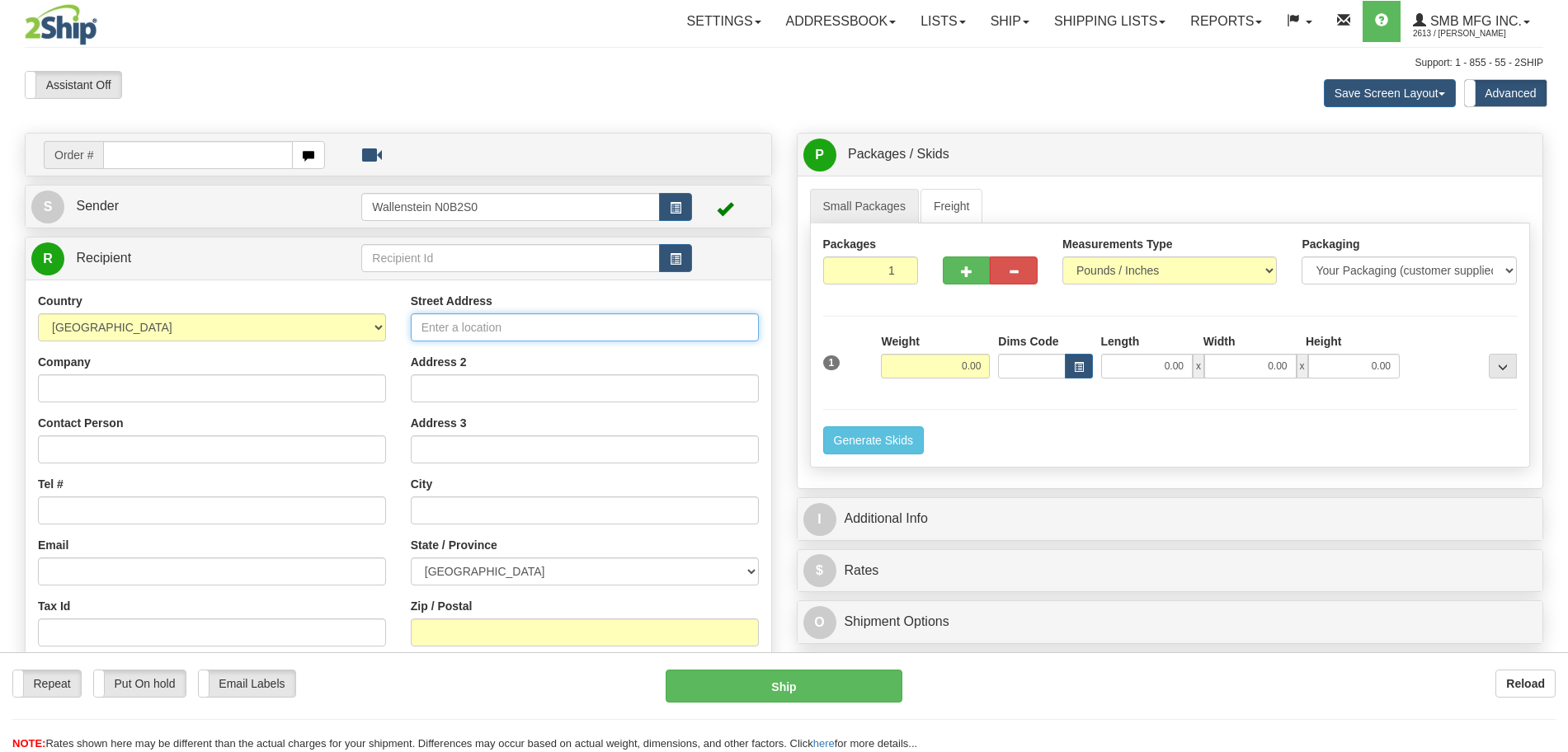
click at [510, 324] on input "Street Address" at bounding box center [585, 327] width 348 height 28
type input "55 Adminstration Rd"
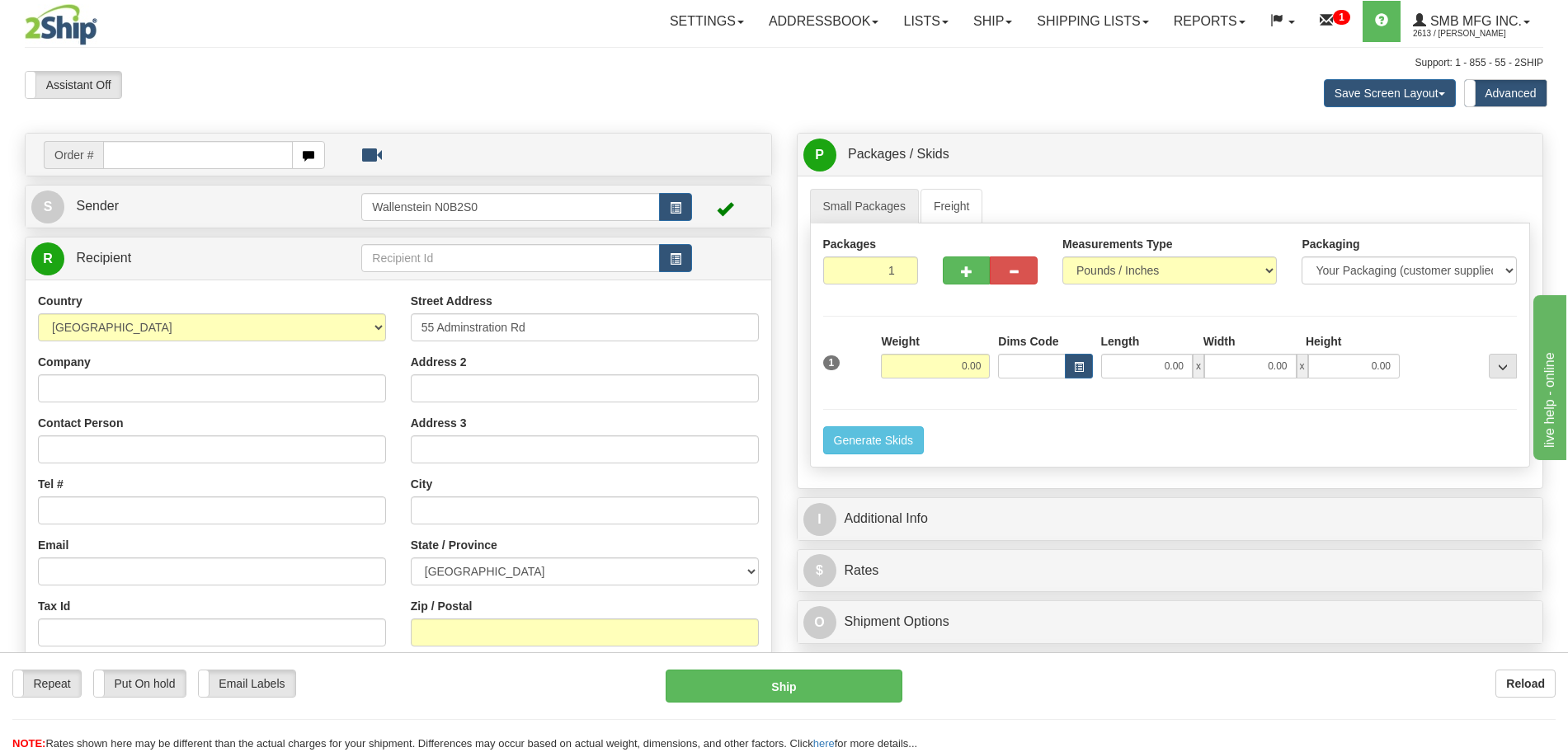
type input "[EMAIL_ADDRESS][DOMAIN_NAME]"
type input "[GEOGRAPHIC_DATA]"
select select "ON"
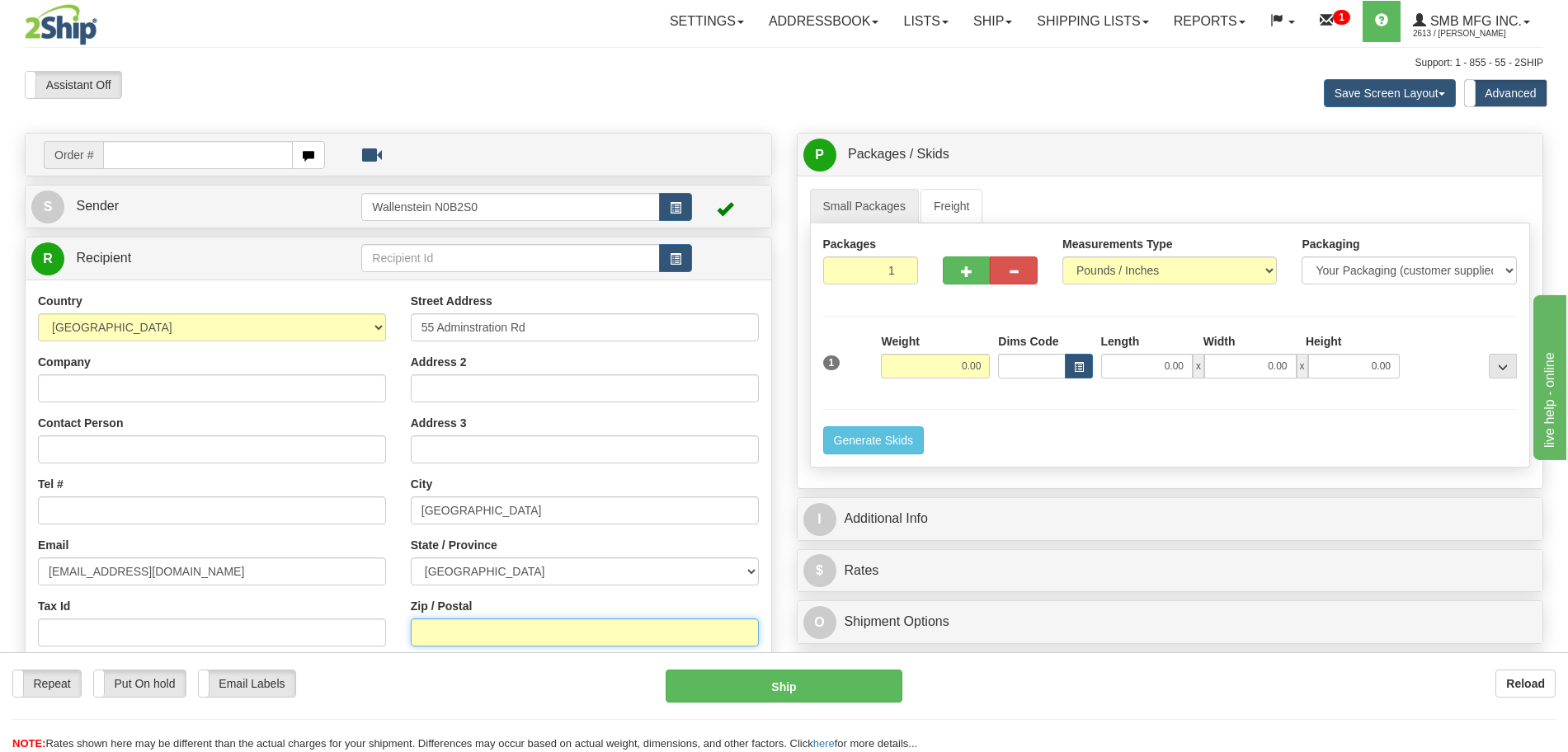
type input "L4K 4G9"
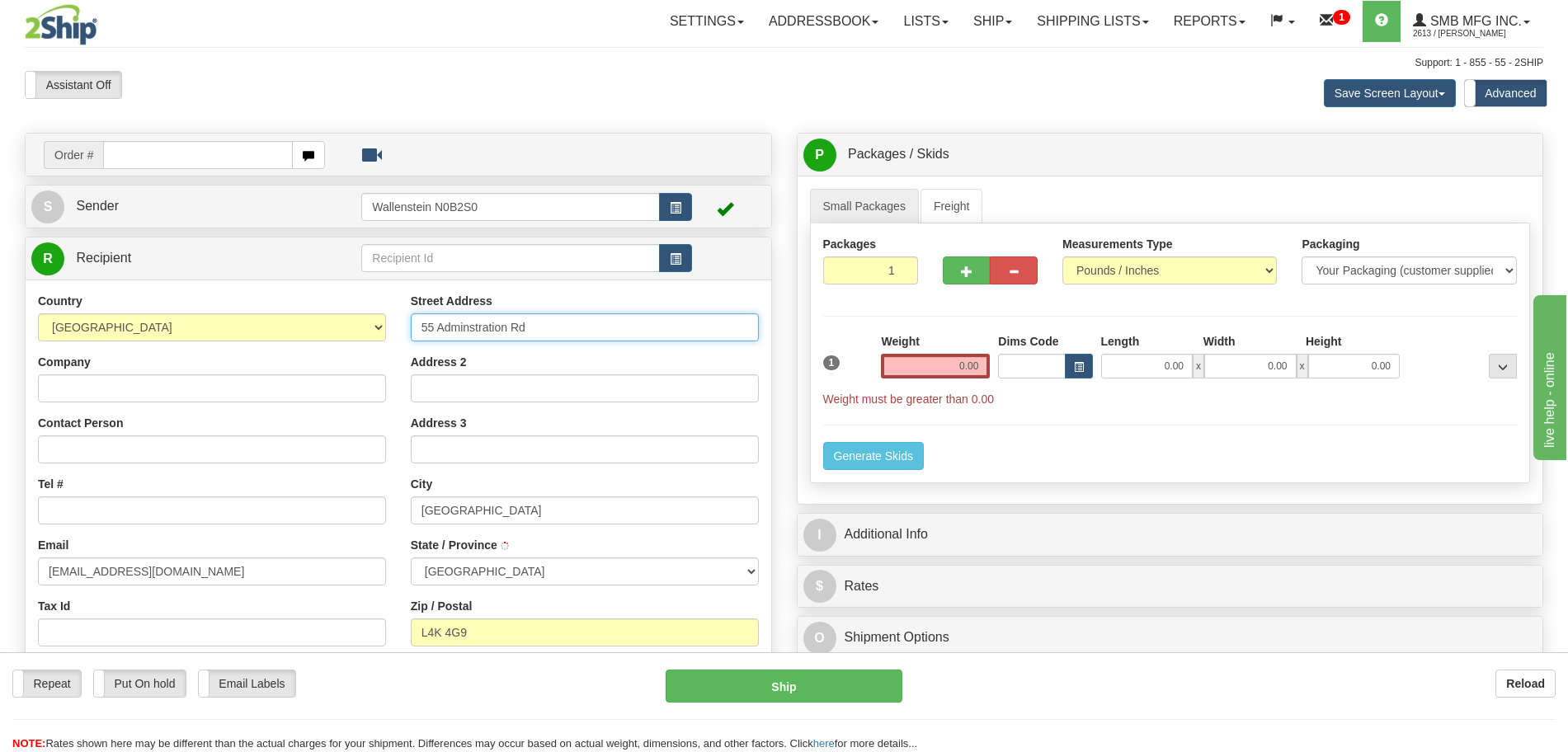
type input "CONCORD"
click at [213, 524] on div "Country [GEOGRAPHIC_DATA] [GEOGRAPHIC_DATA] [GEOGRAPHIC_DATA] [GEOGRAPHIC_DATA]…" at bounding box center [212, 506] width 373 height 428
click at [234, 515] on input "Tel #" at bounding box center [212, 511] width 348 height 28
click at [936, 202] on link "Freight" at bounding box center [952, 206] width 62 height 35
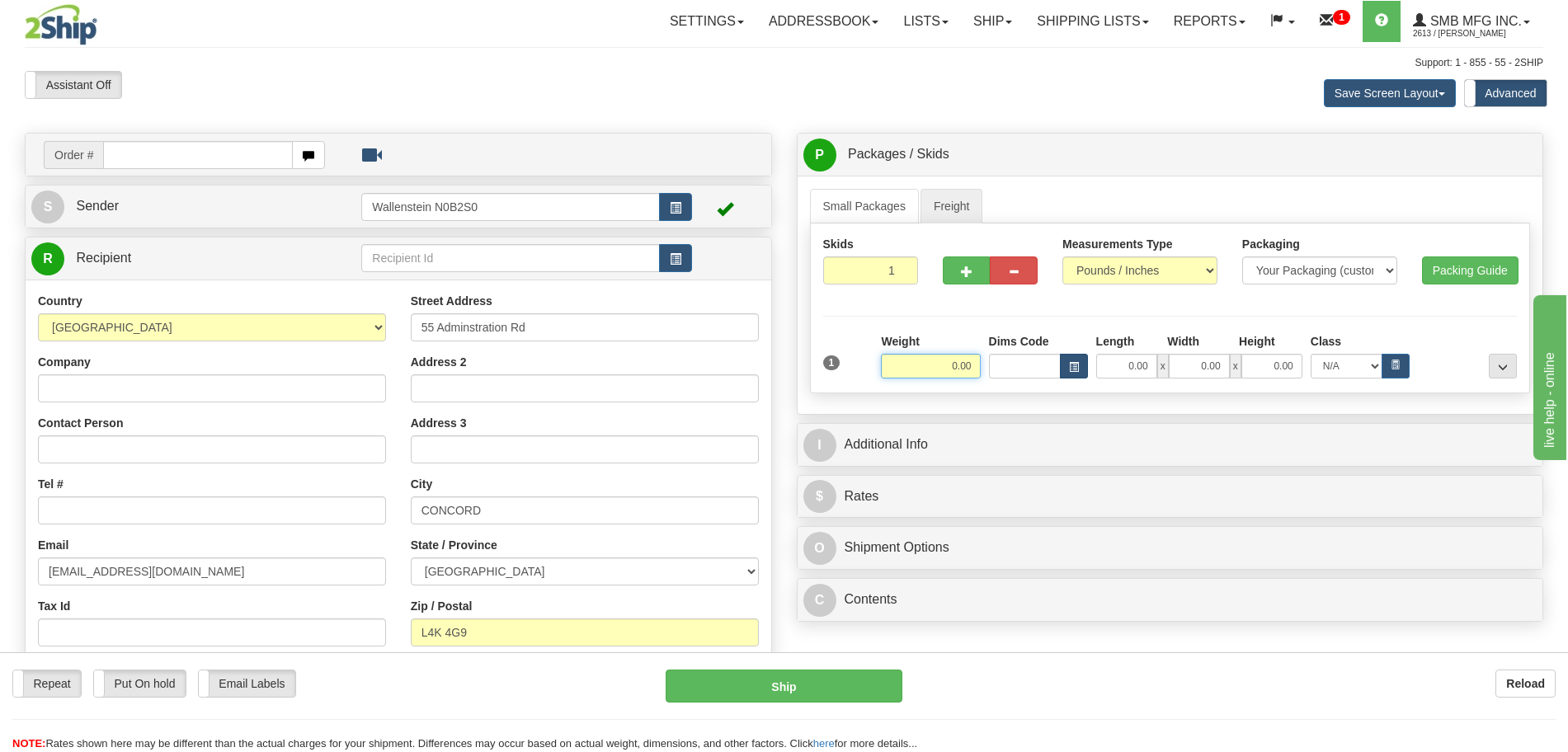
drag, startPoint x: 931, startPoint y: 374, endPoint x: 1061, endPoint y: 375, distance: 130.0
click at [1061, 375] on div "Weight 0.00 Dims Code Length Width" at bounding box center [1199, 356] width 644 height 45
click button "Delete" at bounding box center [0, 0] width 0 height 0
type input "1.00"
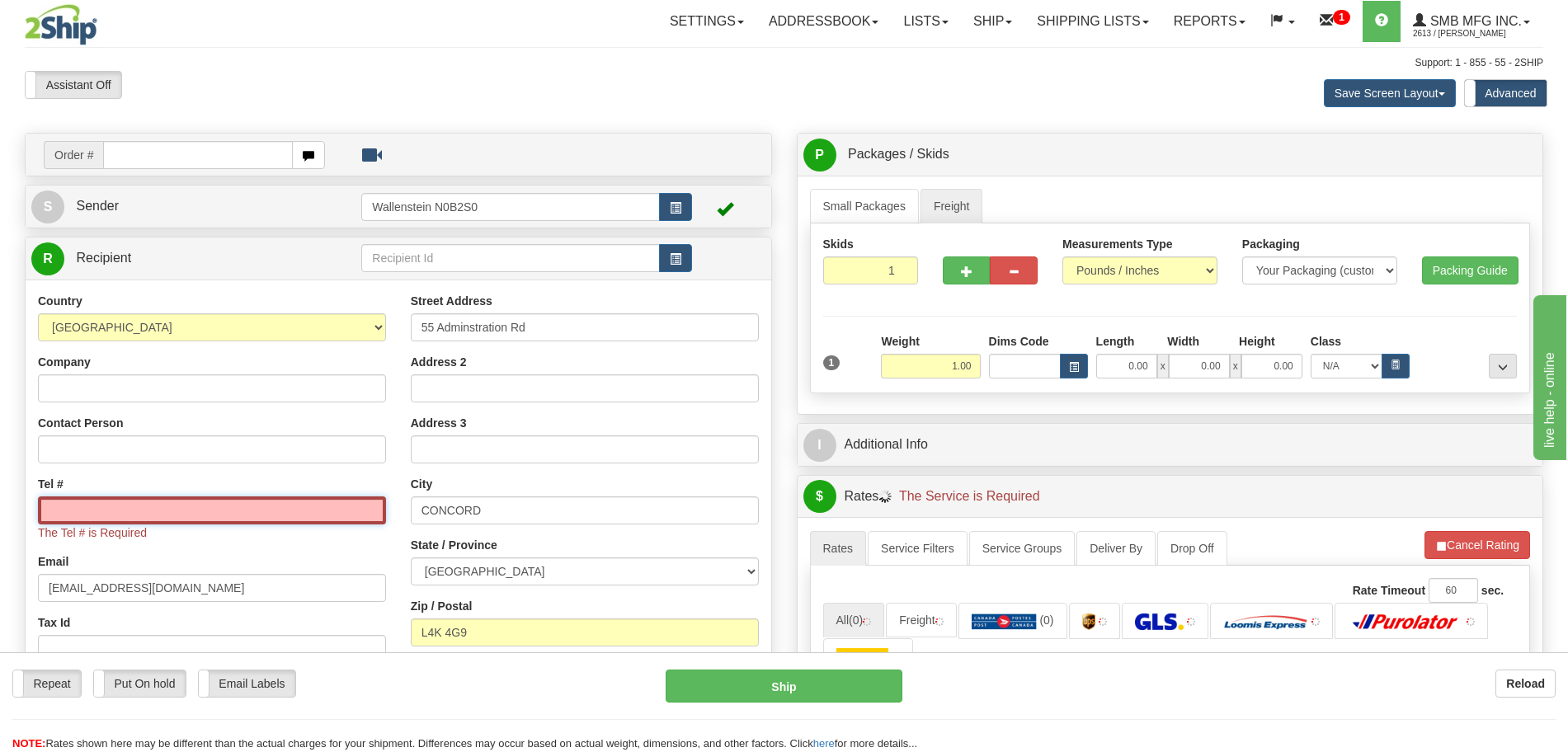
click at [162, 515] on input "Tel #" at bounding box center [212, 511] width 348 height 28
type input "[PHONE_NUMBER]"
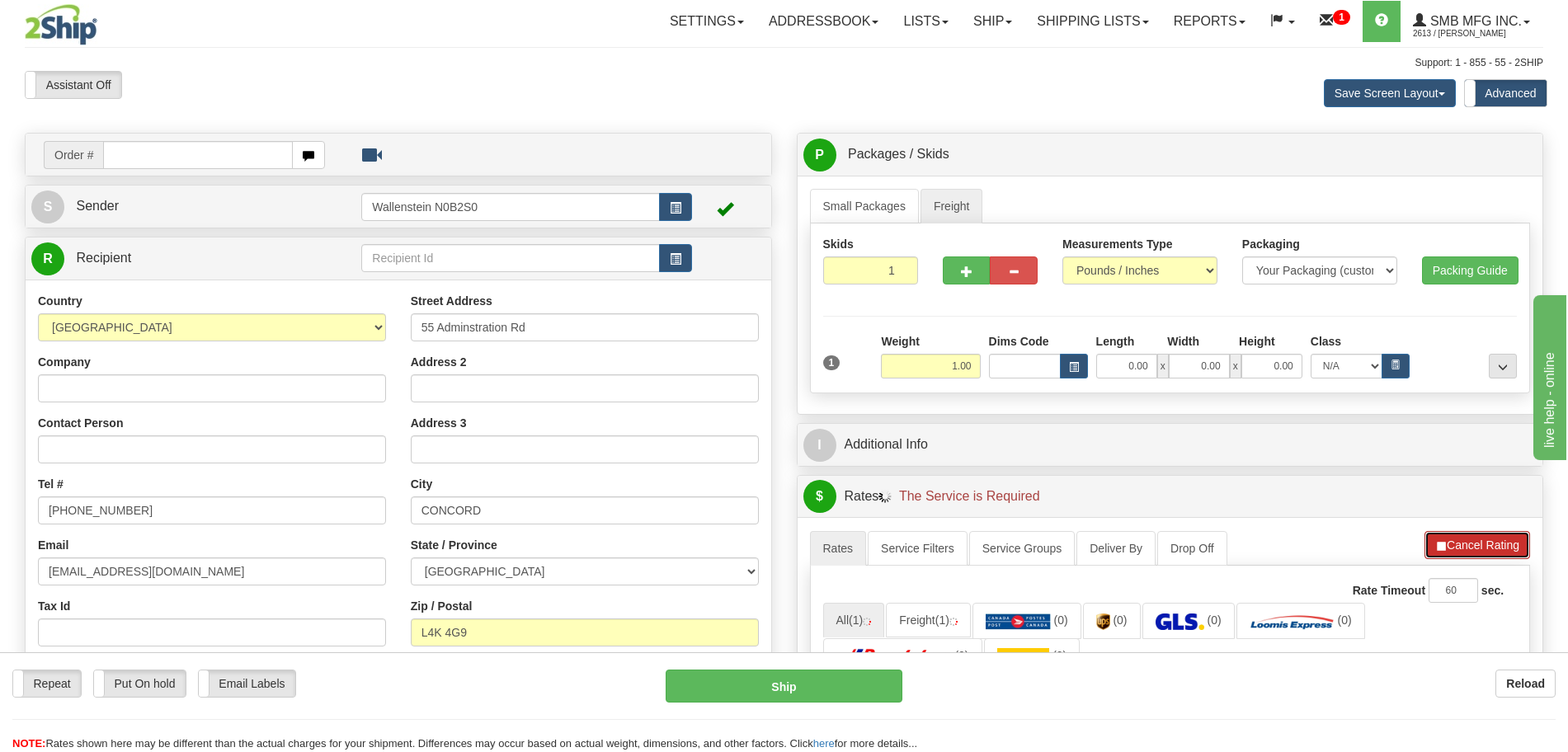
click at [1492, 543] on button "Cancel Rating" at bounding box center [1477, 545] width 106 height 28
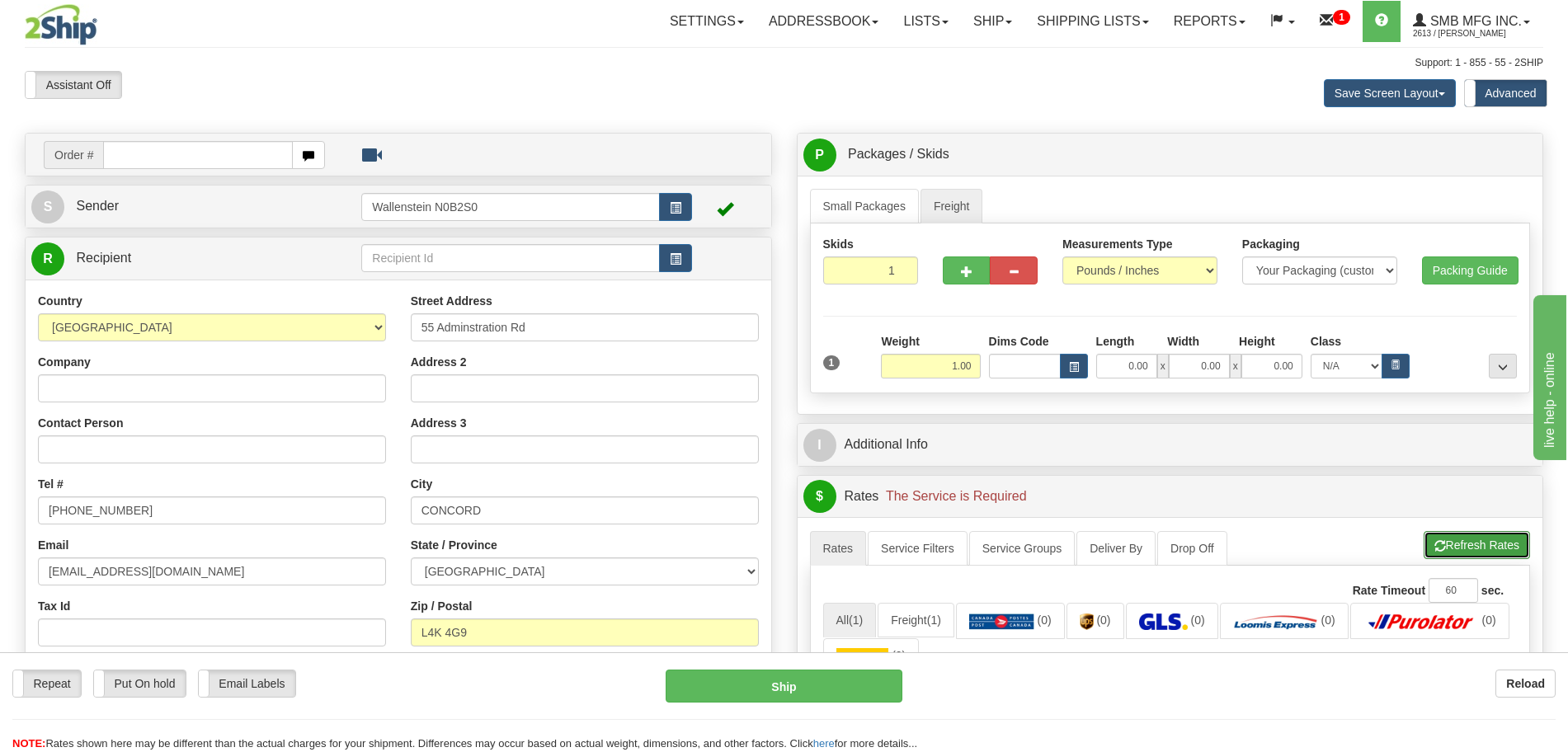
click at [1474, 539] on button "Refresh Rates" at bounding box center [1477, 545] width 106 height 28
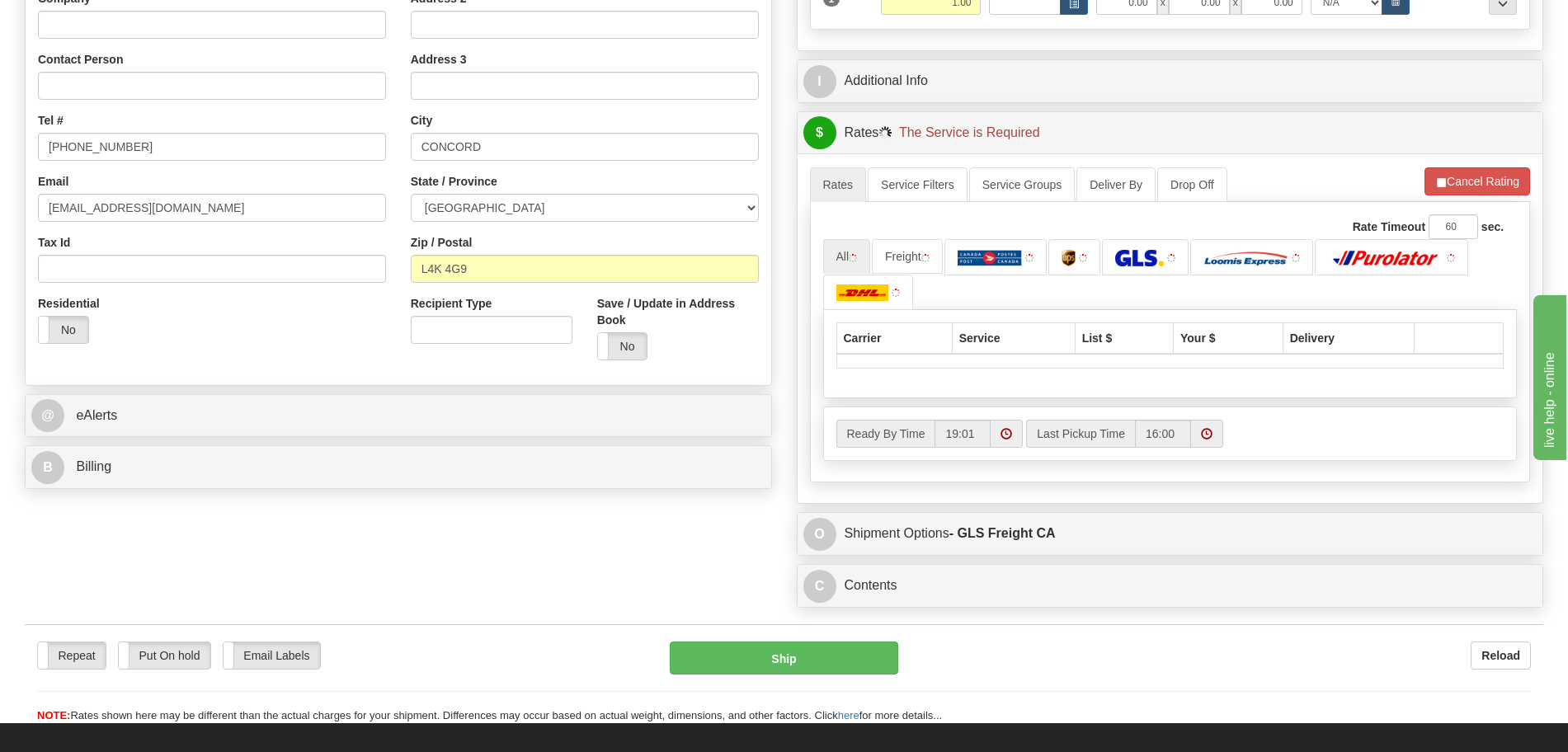
scroll to position [412, 0]
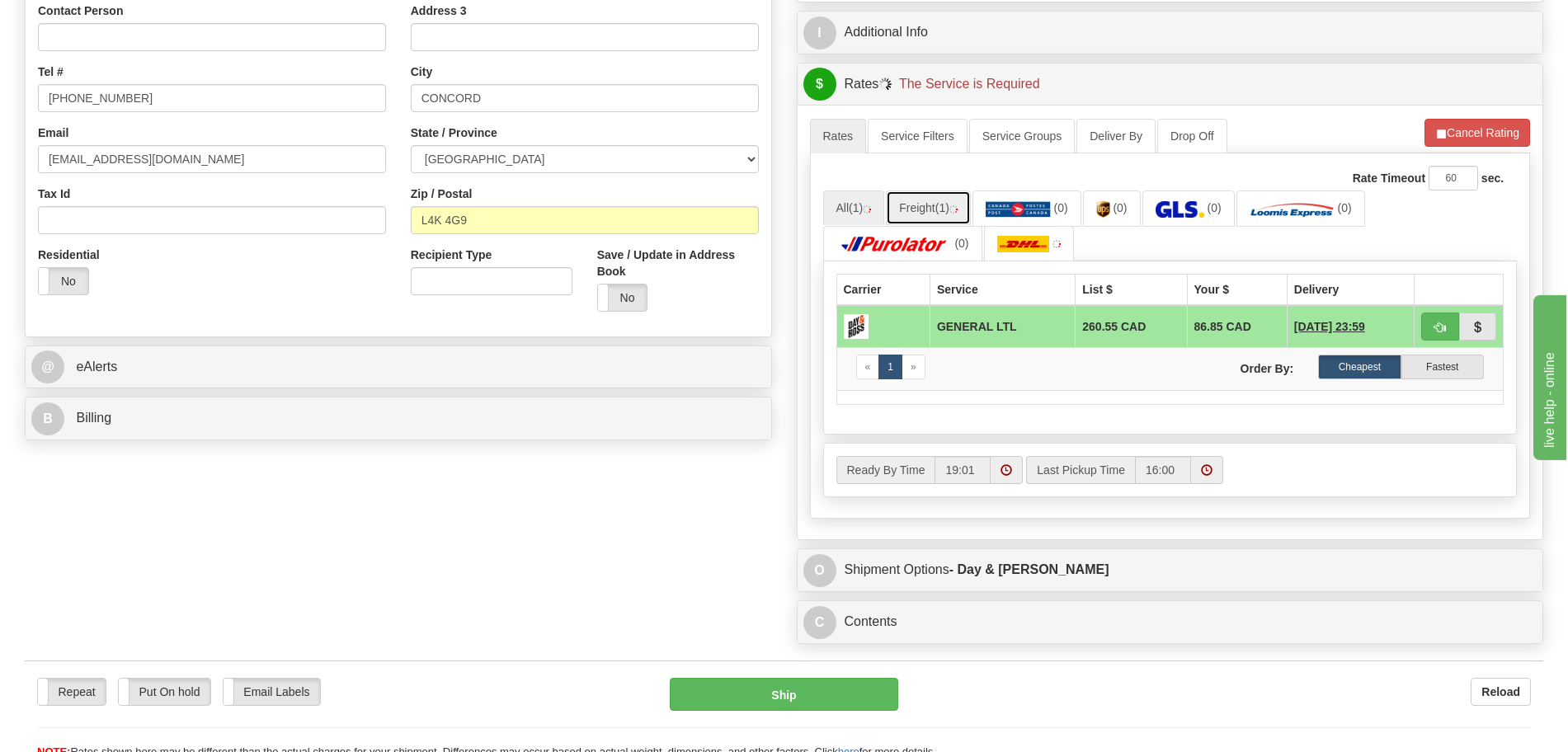
click at [910, 209] on link "Freight (1)" at bounding box center [928, 207] width 85 height 35
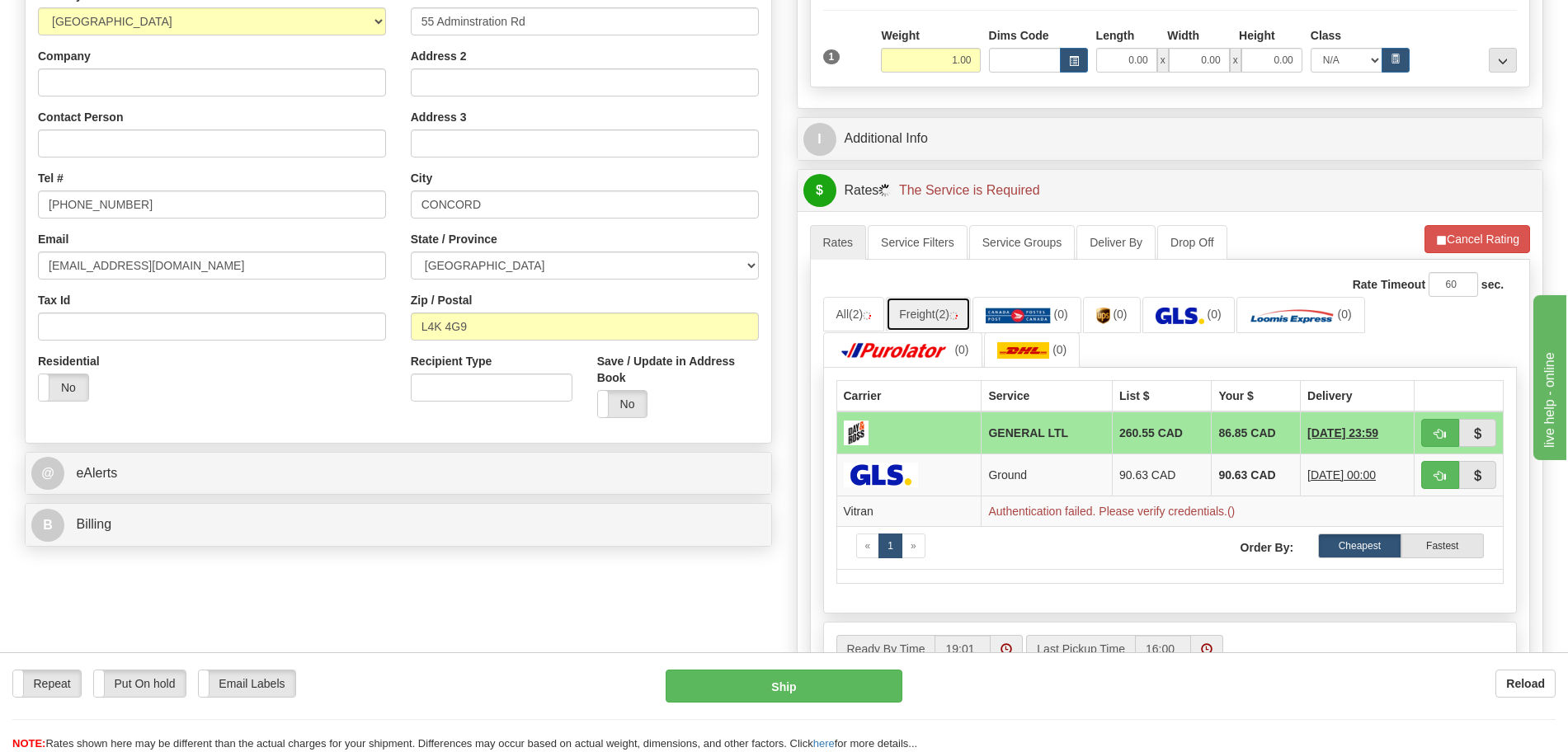
scroll to position [0, 0]
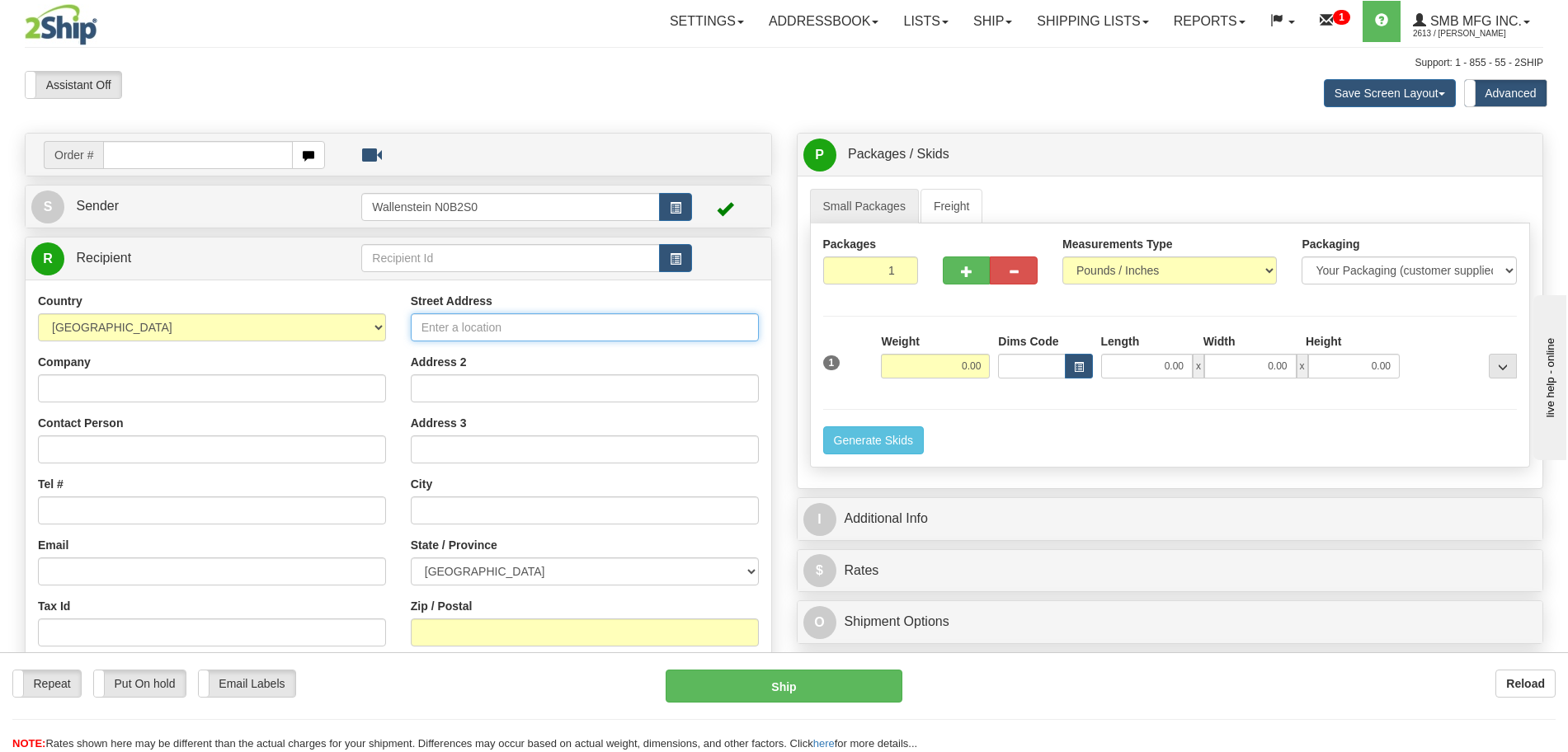
drag, startPoint x: 528, startPoint y: 327, endPoint x: 539, endPoint y: 340, distance: 17.0
click at [529, 327] on input "Street Address" at bounding box center [585, 327] width 348 height 28
type input "55 Adminstration Rd"
type input "[EMAIL_ADDRESS][DOMAIN_NAME]"
type input "[GEOGRAPHIC_DATA]"
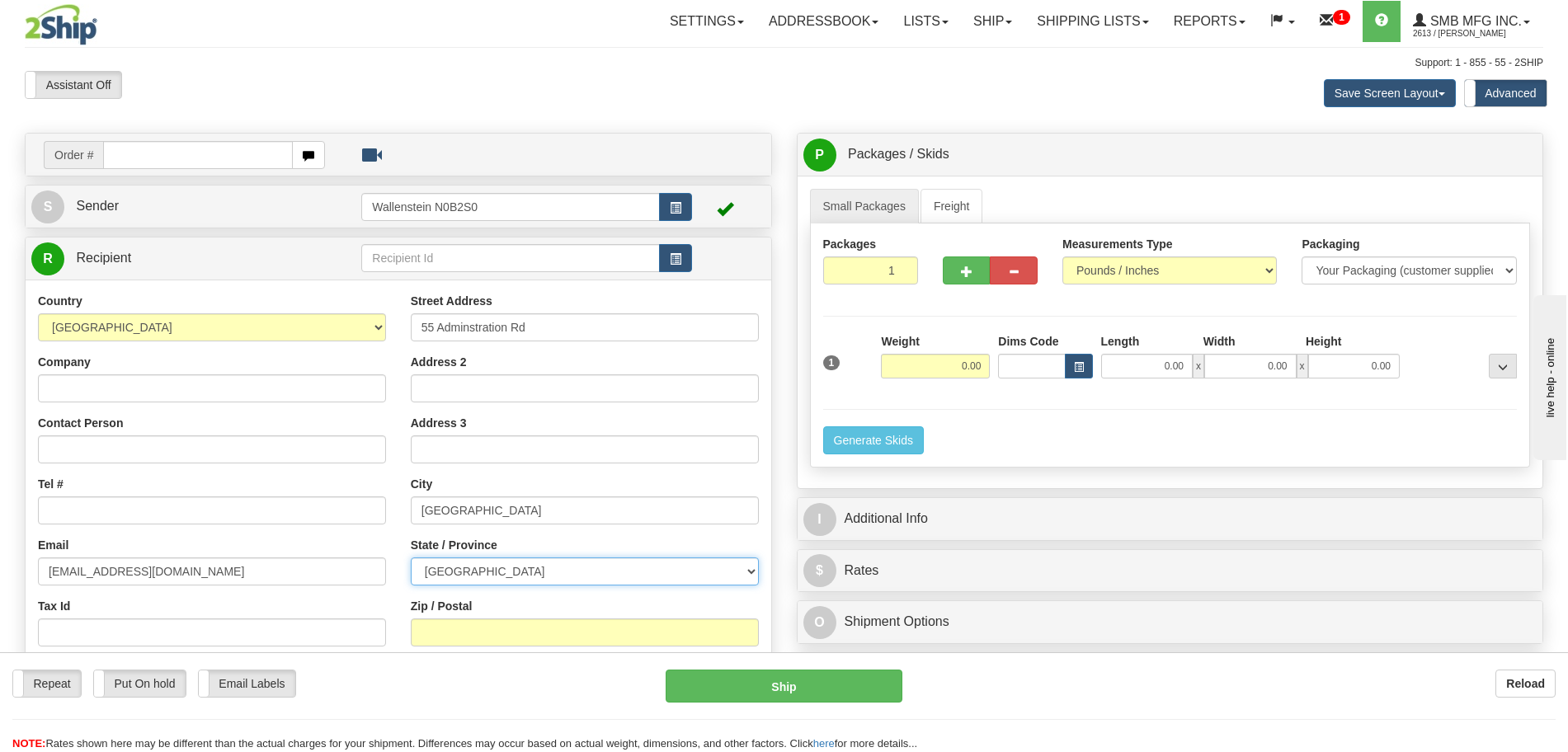
select select "ON"
type input "L4K 4G9"
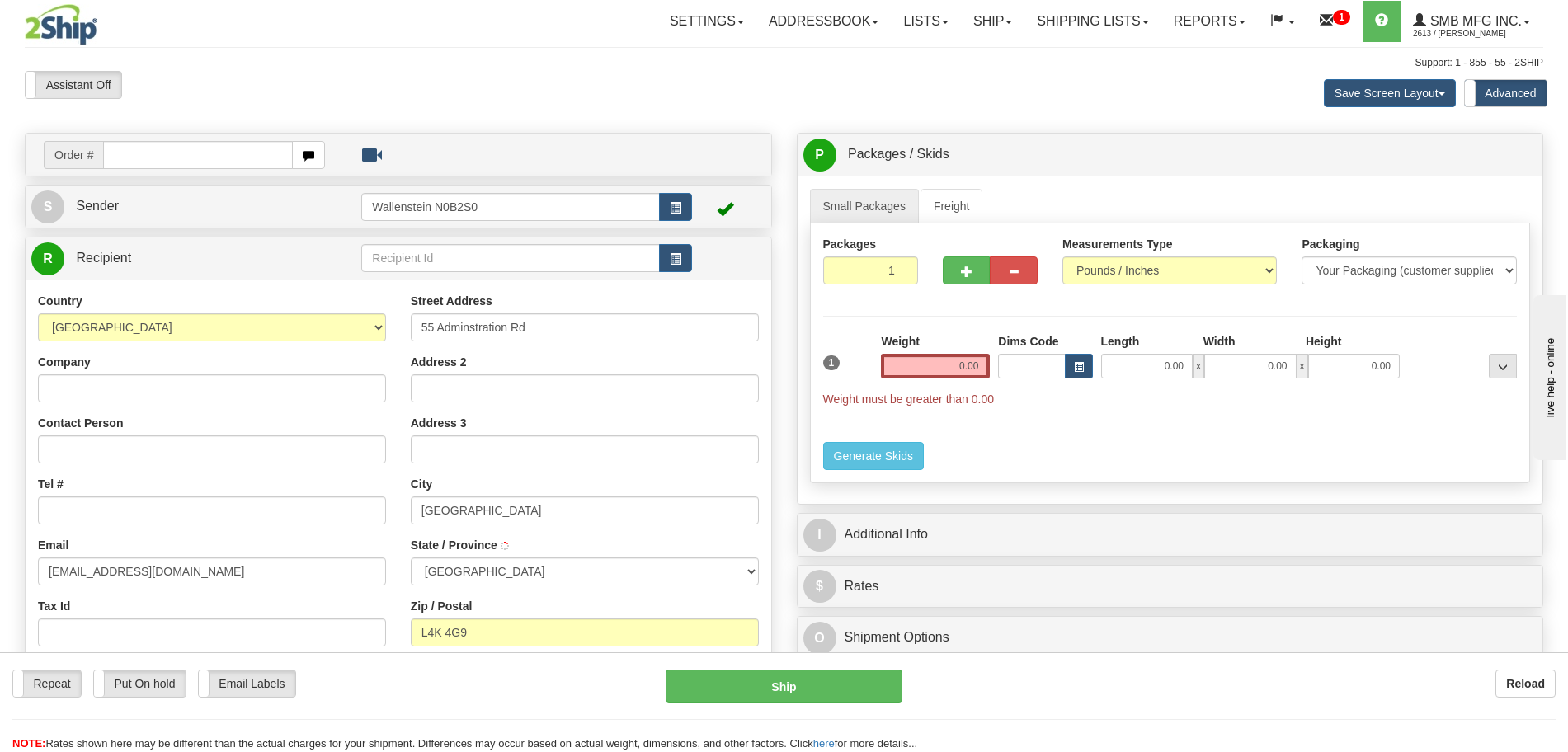
click at [170, 533] on div "Country [GEOGRAPHIC_DATA] [GEOGRAPHIC_DATA] [GEOGRAPHIC_DATA] [GEOGRAPHIC_DATA]…" at bounding box center [212, 506] width 373 height 428
type input "CONCORD"
click at [173, 518] on input "Tel #" at bounding box center [212, 511] width 348 height 28
type input "[PHONE_NUMBER]"
click at [952, 214] on link "Freight" at bounding box center [952, 206] width 62 height 35
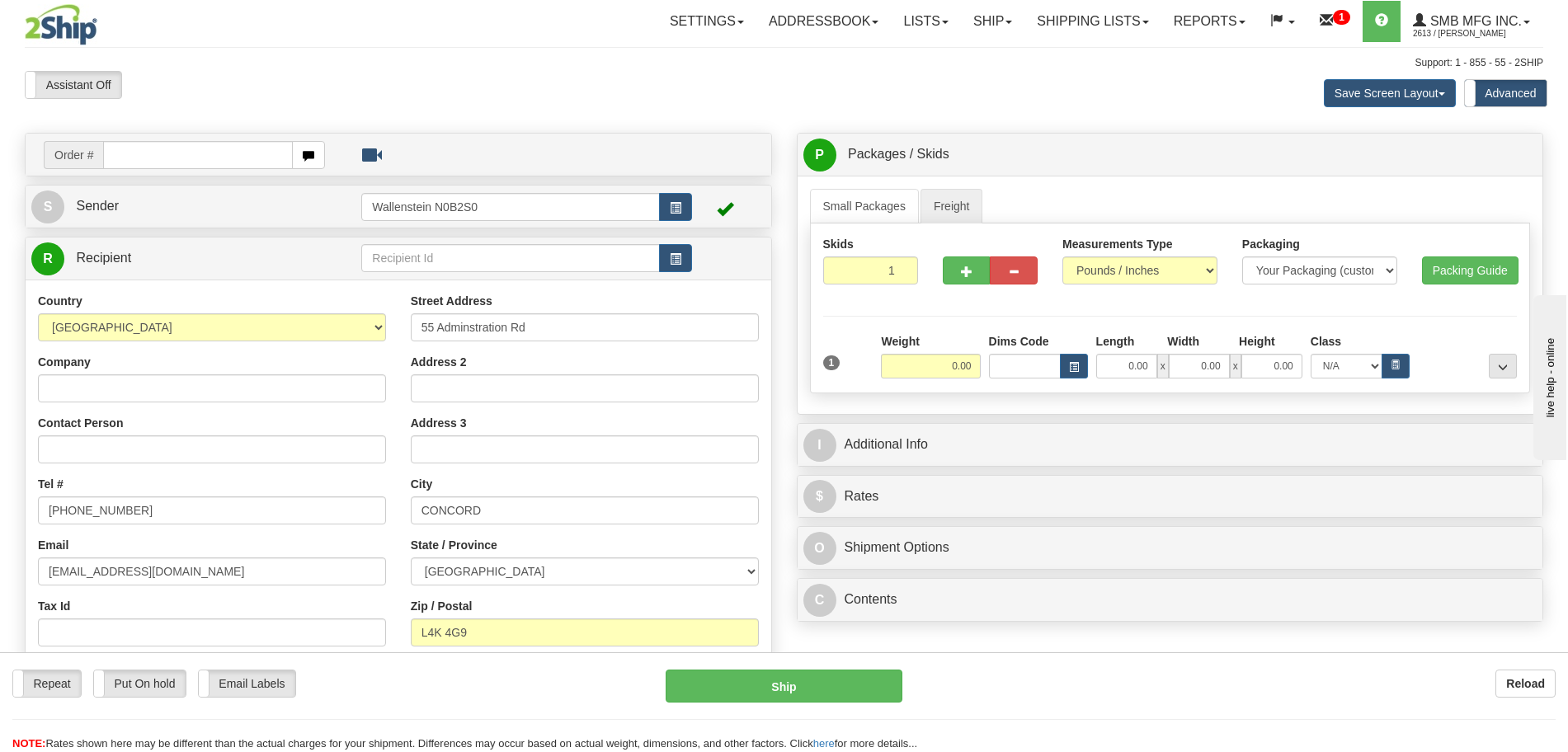
drag, startPoint x: 922, startPoint y: 342, endPoint x: 918, endPoint y: 355, distance: 13.6
click at [918, 355] on div "Weight 0.00" at bounding box center [930, 356] width 99 height 45
drag, startPoint x: 916, startPoint y: 368, endPoint x: 1046, endPoint y: 389, distance: 131.7
click at [994, 378] on div "1 Weight 0.00 Dims Code Length" at bounding box center [1171, 357] width 695 height 47
click button "Delete" at bounding box center [0, 0] width 0 height 0
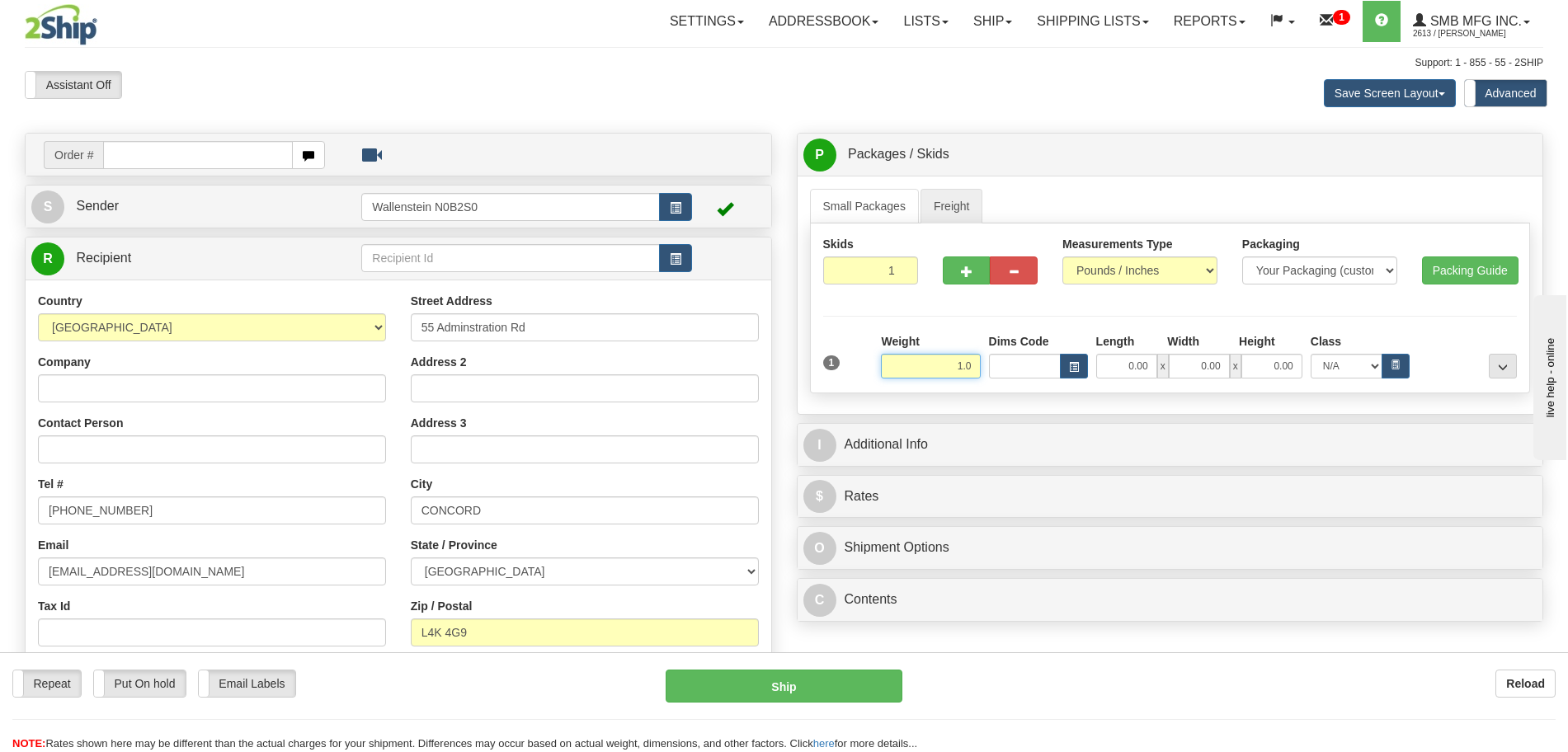
type input "1.00"
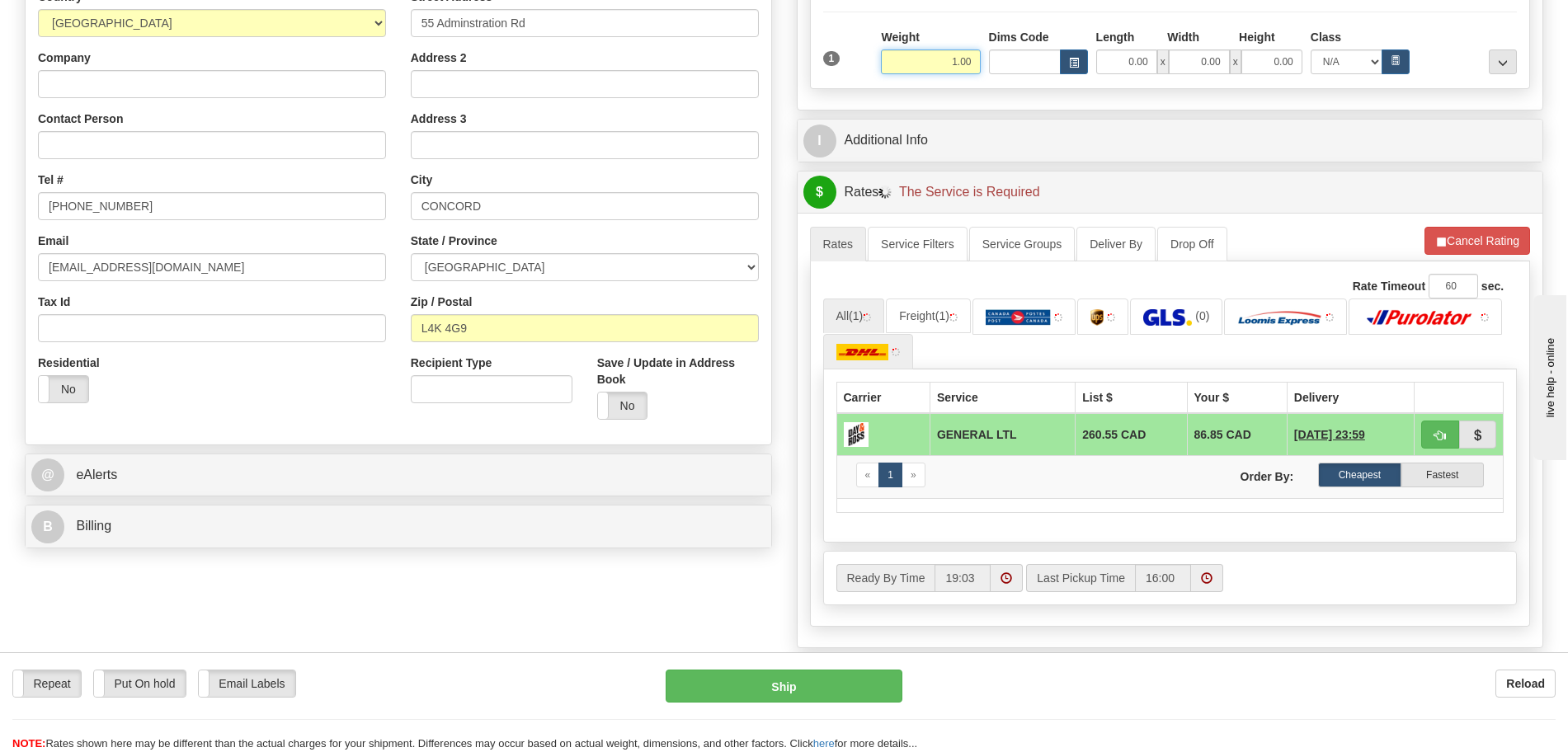
scroll to position [309, 0]
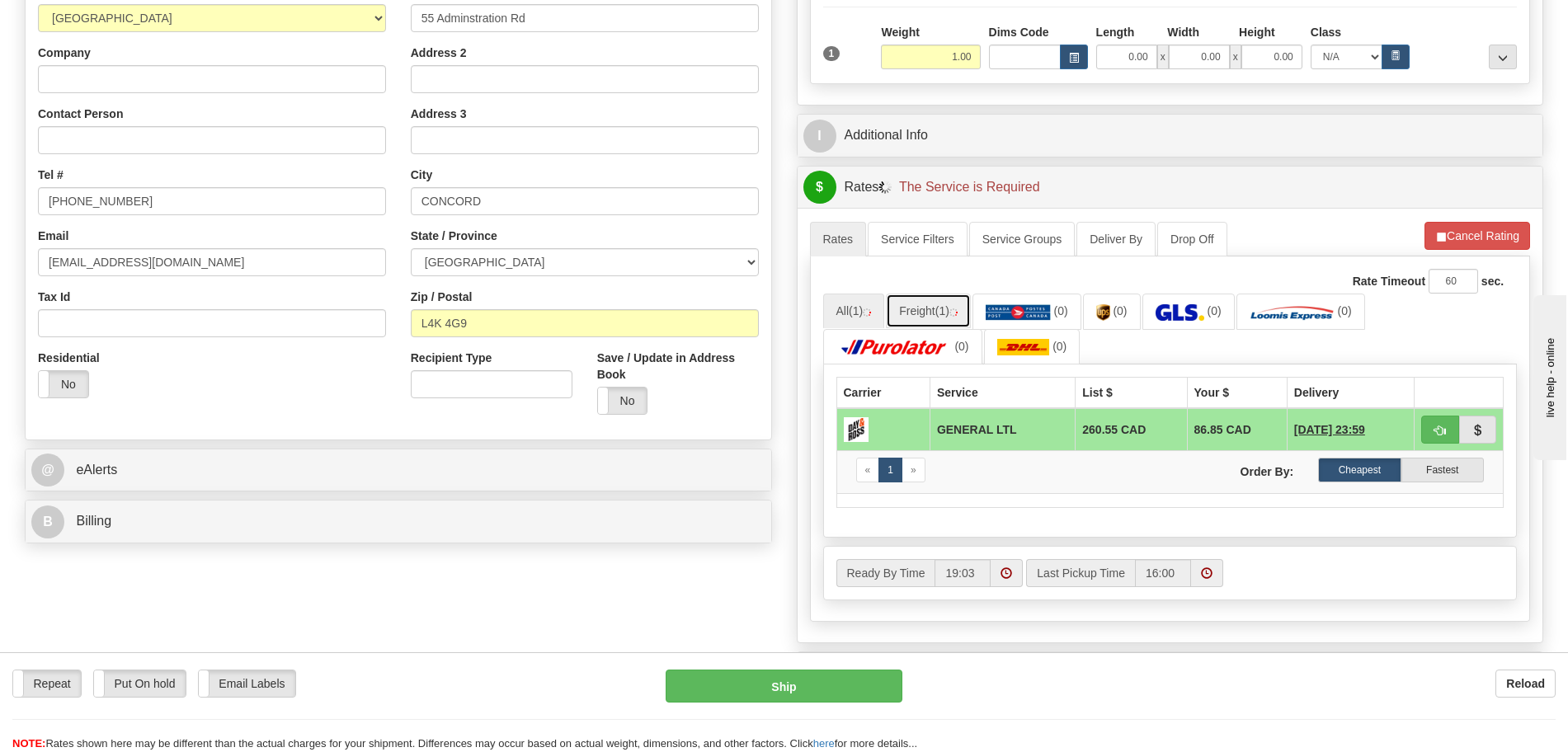
click at [949, 317] on span "(1)" at bounding box center [943, 311] width 14 height 13
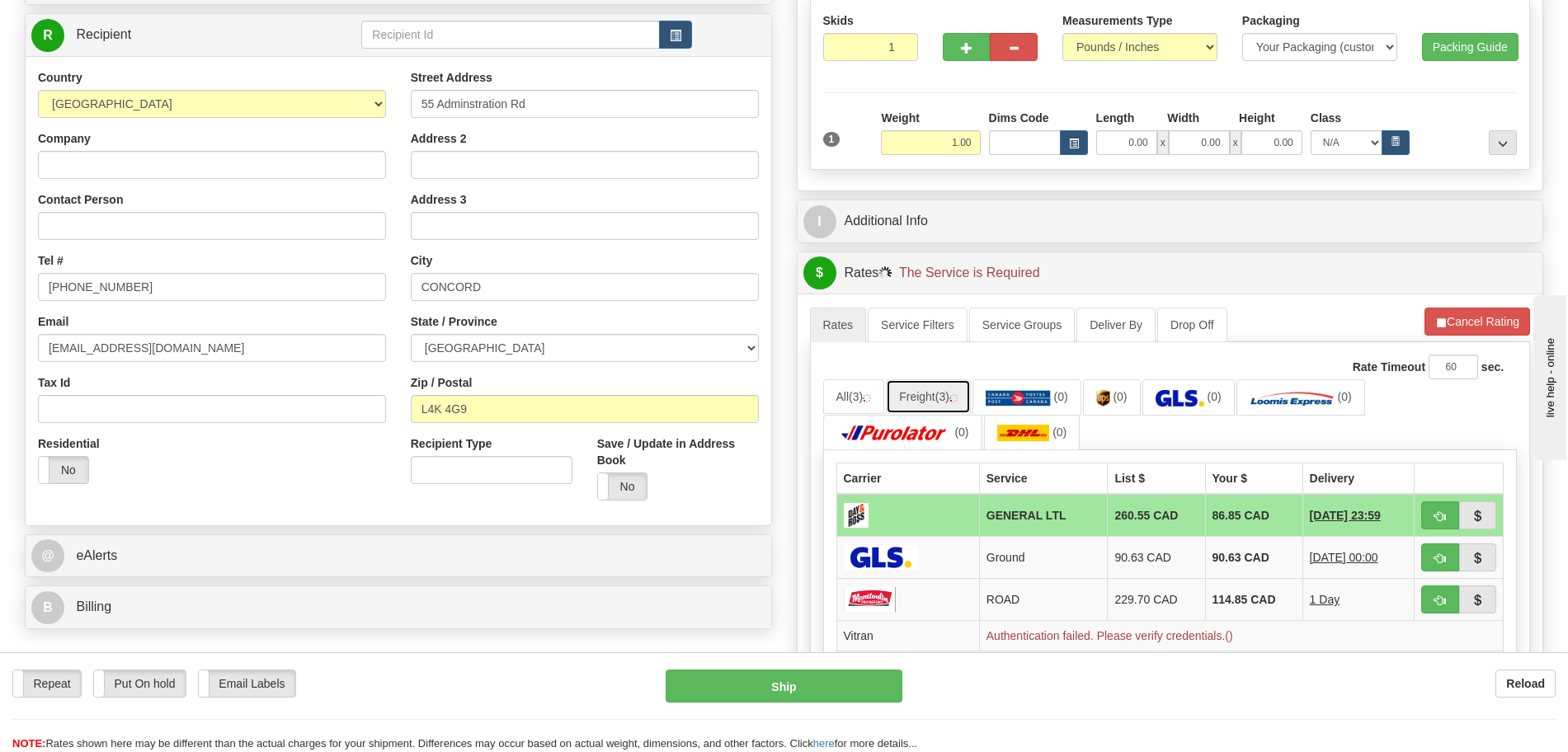
scroll to position [103, 0]
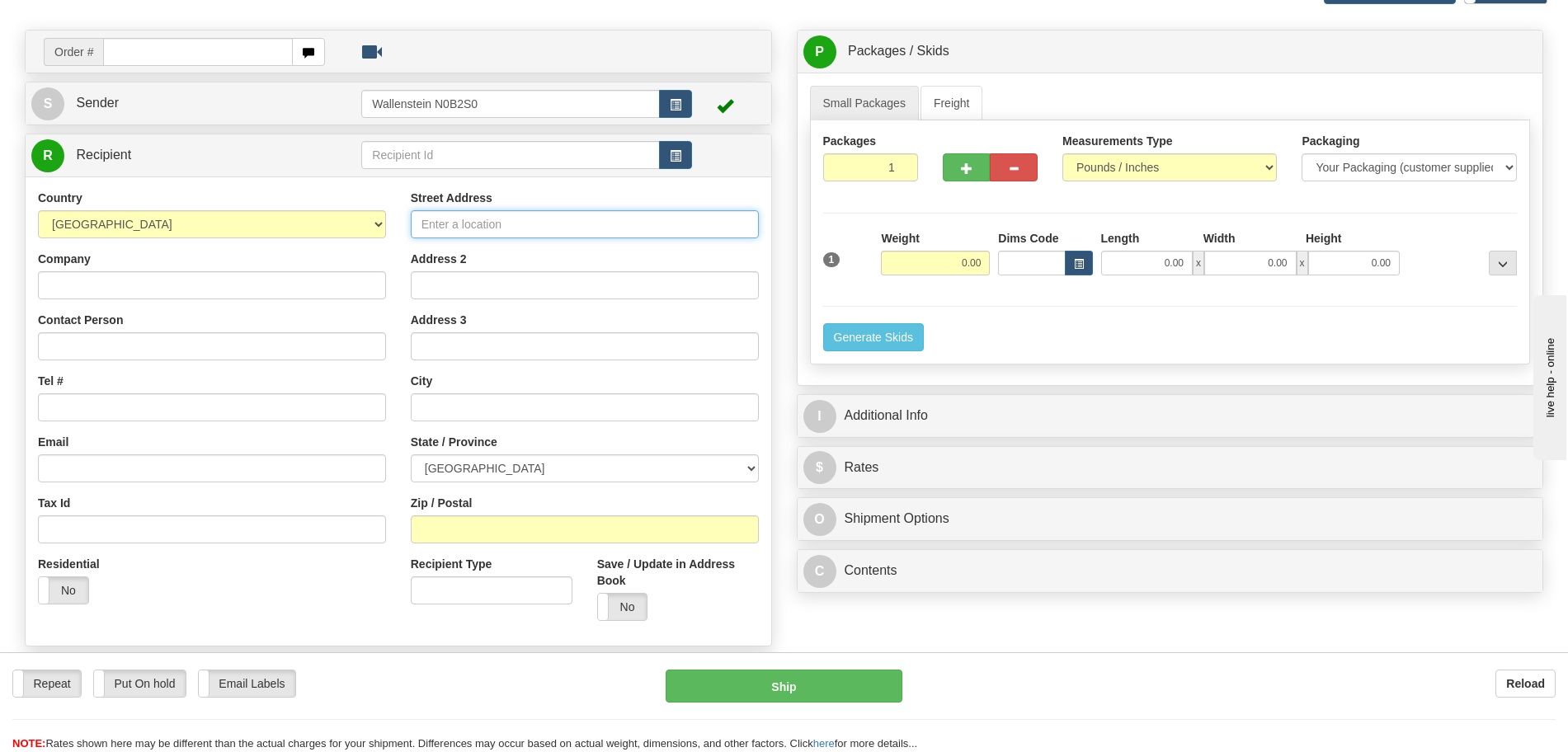
click at [460, 221] on input "Street Address" at bounding box center [585, 224] width 348 height 28
type input "55 Adminstration Rd"
type input "[EMAIL_ADDRESS][DOMAIN_NAME]"
type input "[GEOGRAPHIC_DATA]"
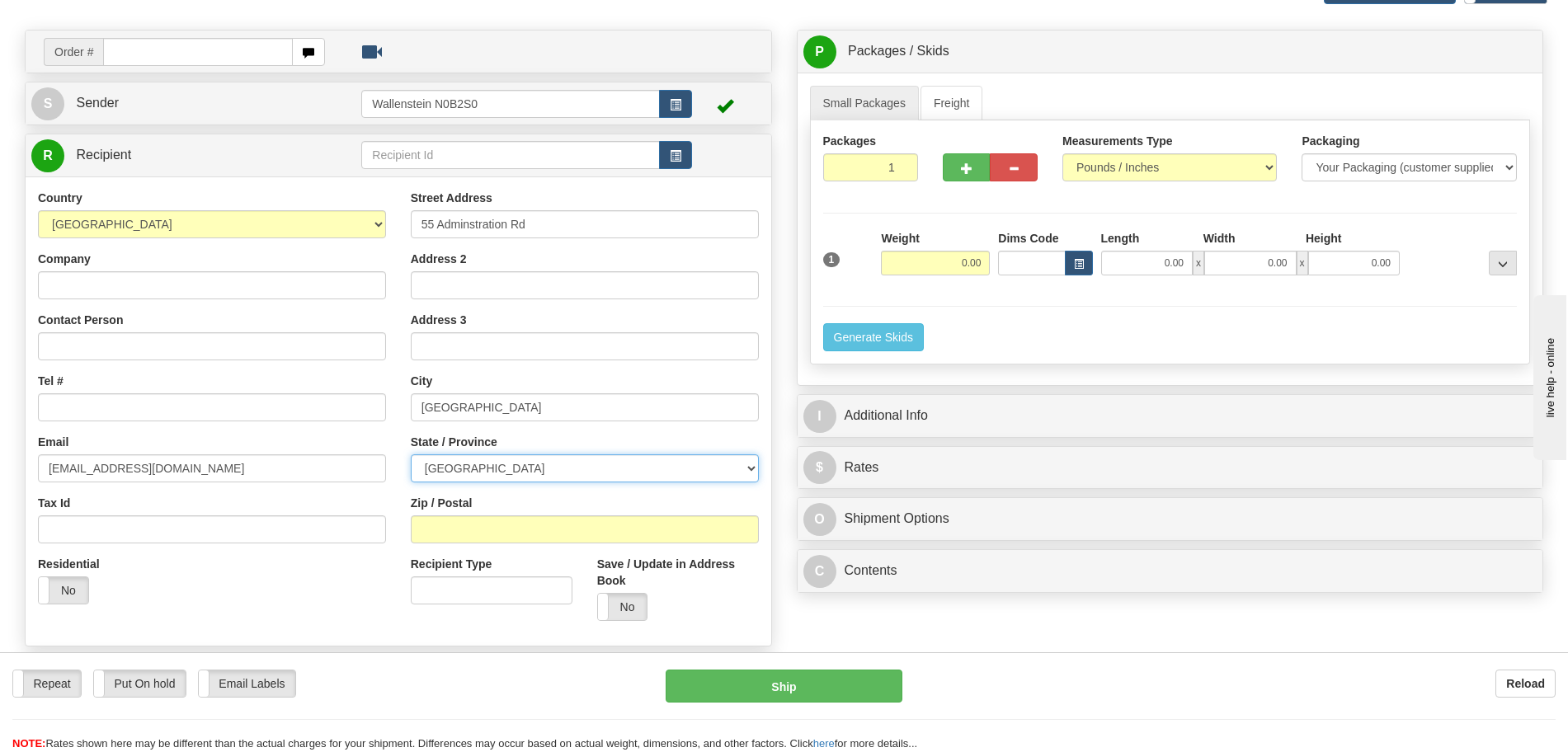
select select "ON"
type input "L4K 4G9"
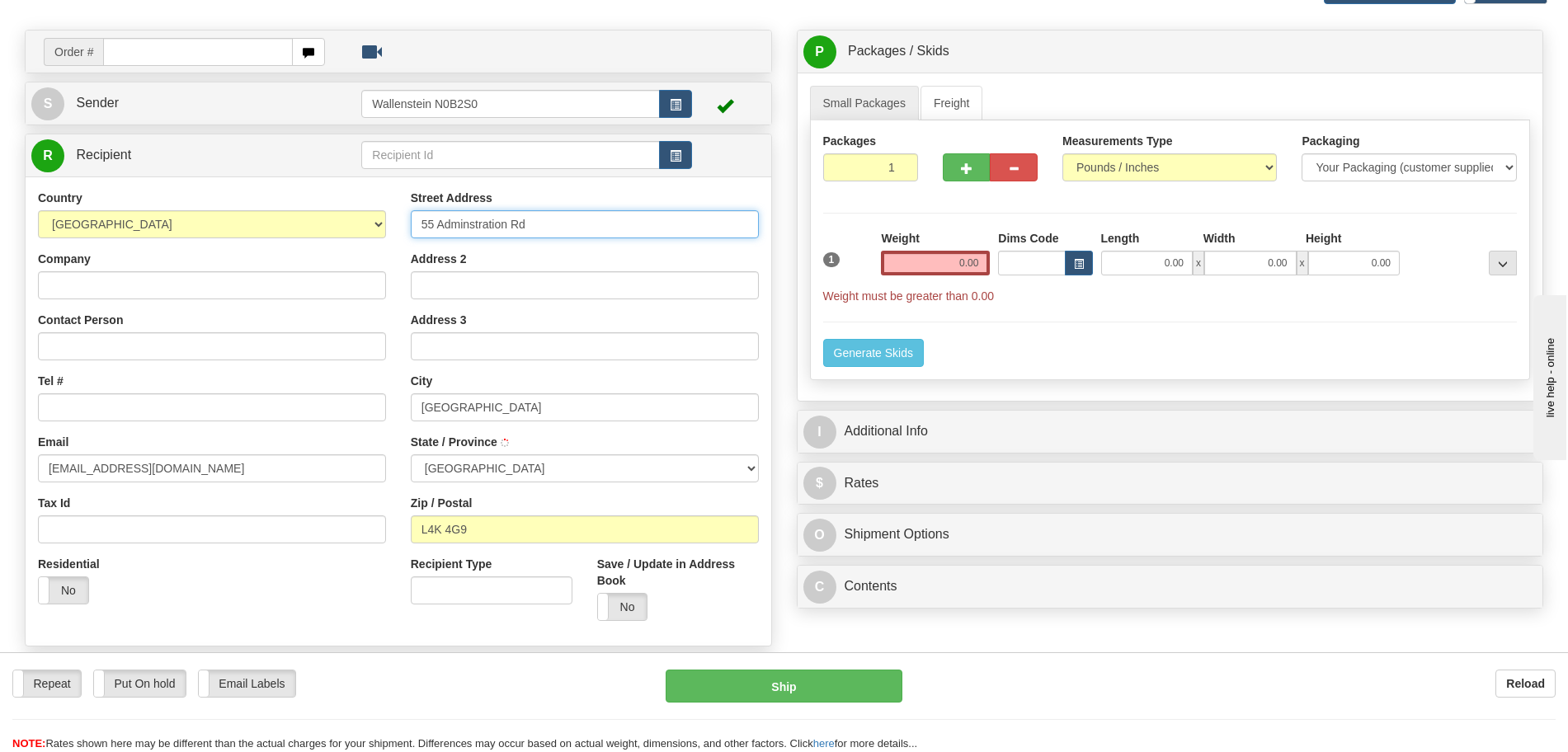
type input "CONCORD"
click at [221, 425] on div "Country [GEOGRAPHIC_DATA] [GEOGRAPHIC_DATA] [GEOGRAPHIC_DATA] [GEOGRAPHIC_DATA]…" at bounding box center [212, 403] width 373 height 428
click at [256, 410] on input "Tel #" at bounding box center [212, 408] width 348 height 28
type input "[PHONE_NUMBER]"
drag, startPoint x: 954, startPoint y: 93, endPoint x: 955, endPoint y: 111, distance: 18.0
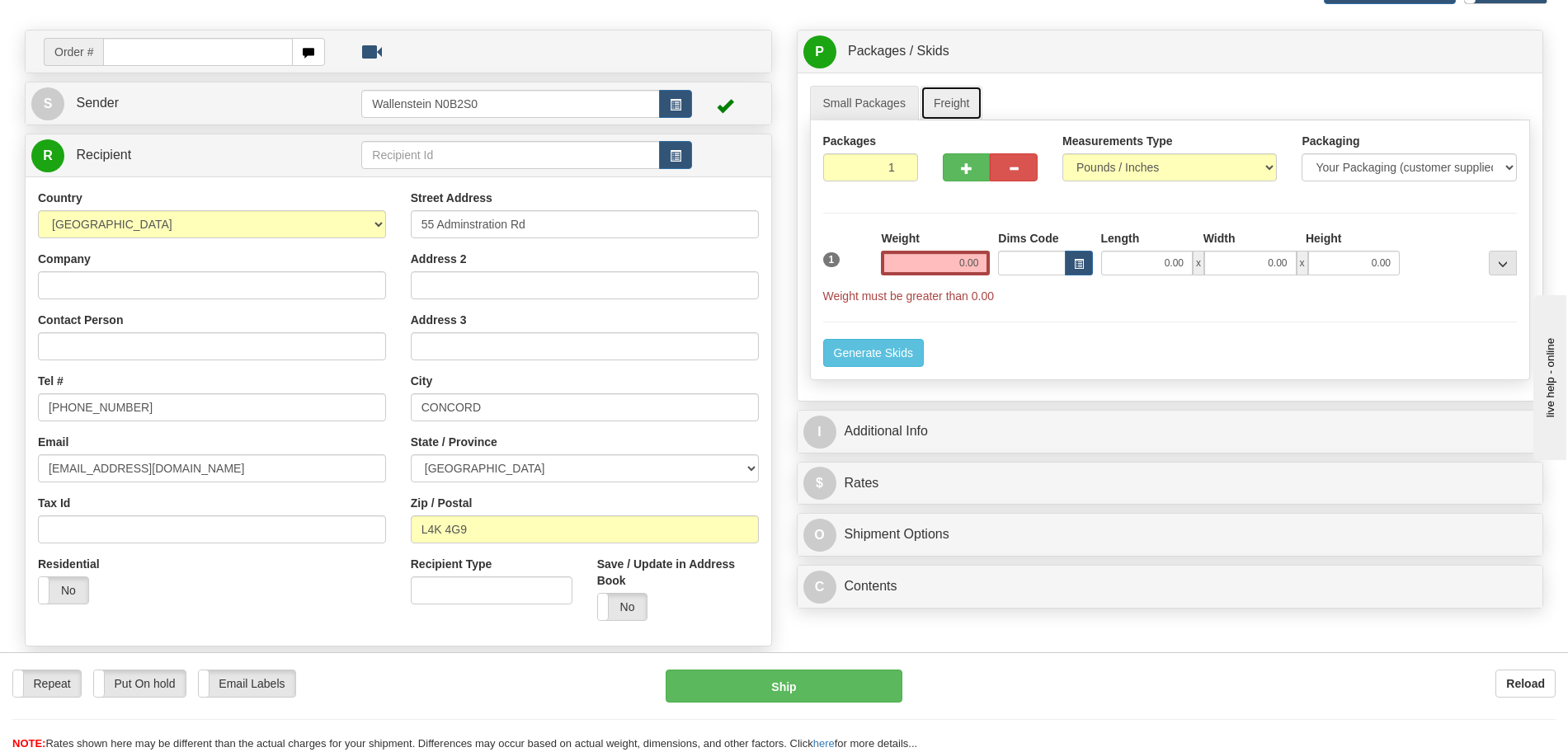
click at [955, 94] on link "Freight" at bounding box center [952, 103] width 62 height 35
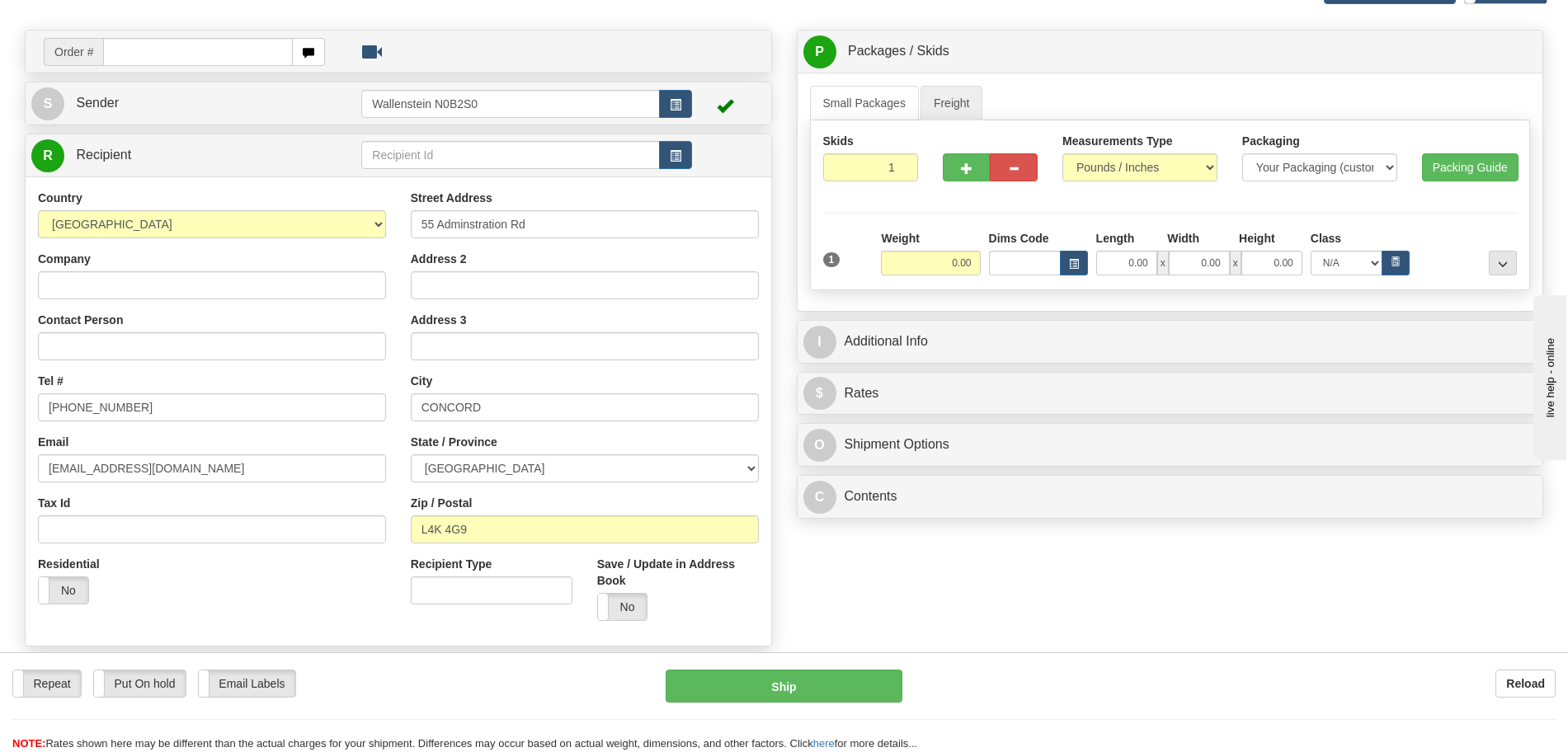
drag, startPoint x: 929, startPoint y: 274, endPoint x: 1097, endPoint y: 259, distance: 168.7
click at [1054, 272] on div "Weight 0.00 Dims Code x" at bounding box center [1199, 253] width 644 height 46
drag, startPoint x: 934, startPoint y: 265, endPoint x: 1019, endPoint y: 264, distance: 85.0
click at [1019, 264] on div "Weight 0.00 Dims Code Length Width" at bounding box center [1199, 253] width 644 height 45
click button "Delete" at bounding box center [0, 0] width 0 height 0
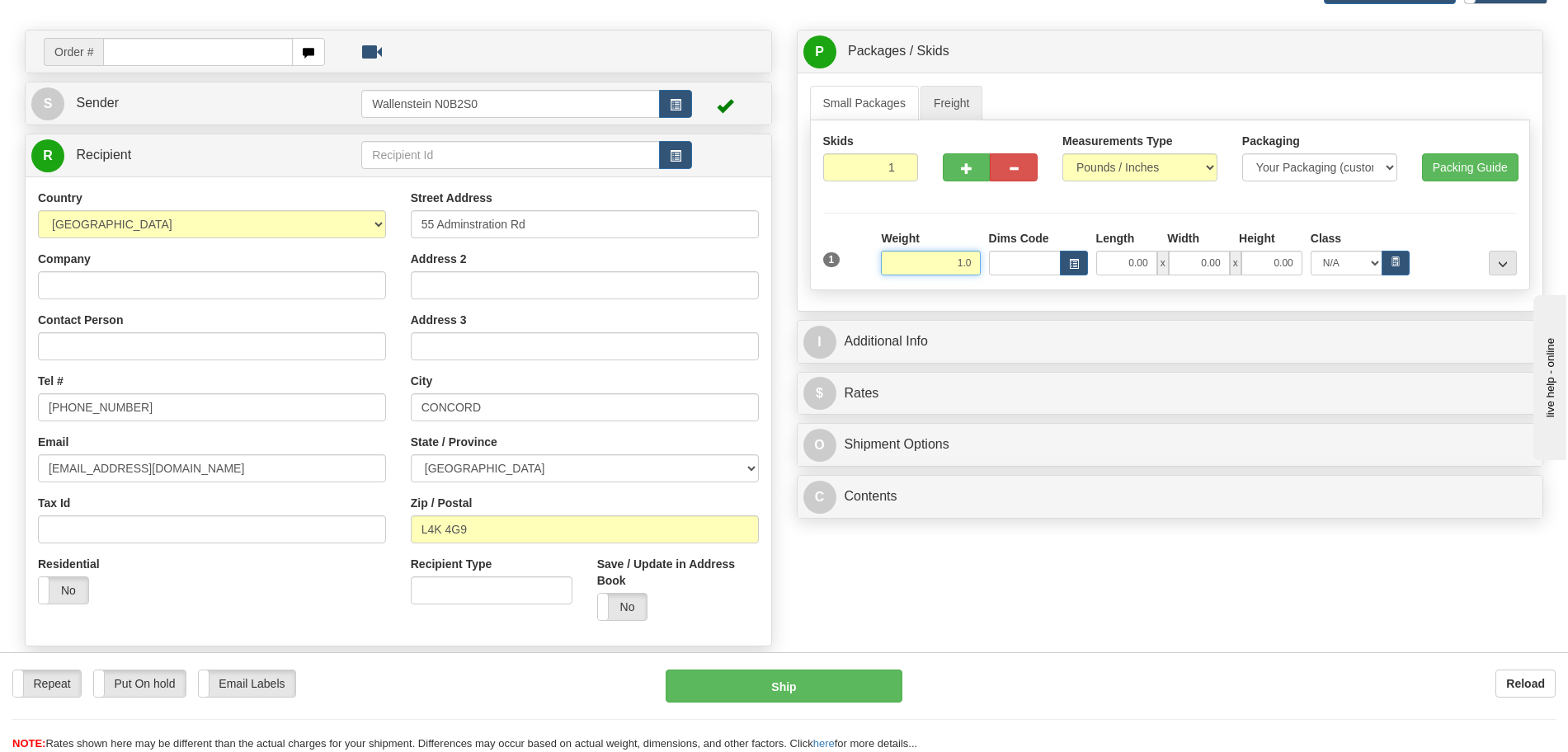
type input "1.00"
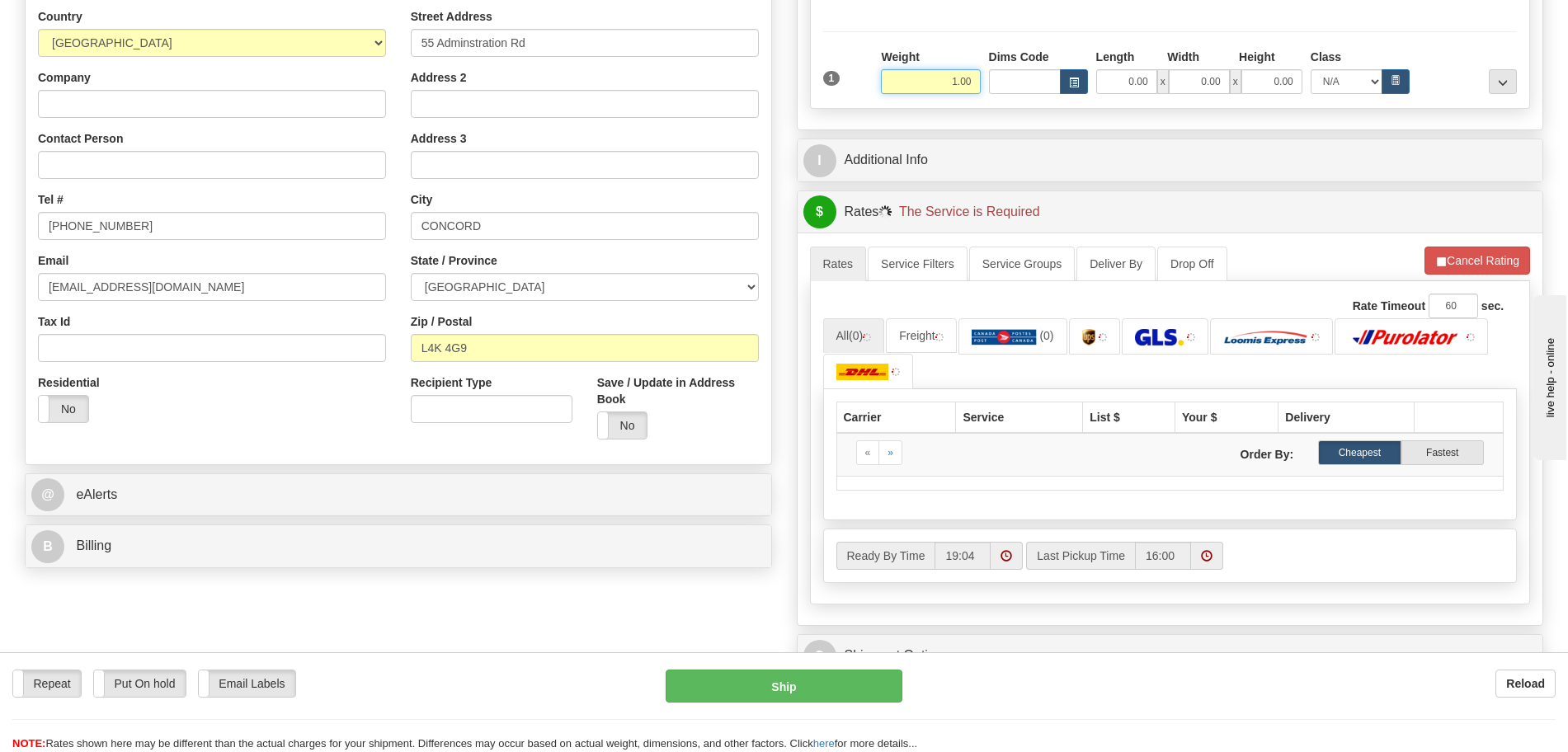
scroll to position [309, 0]
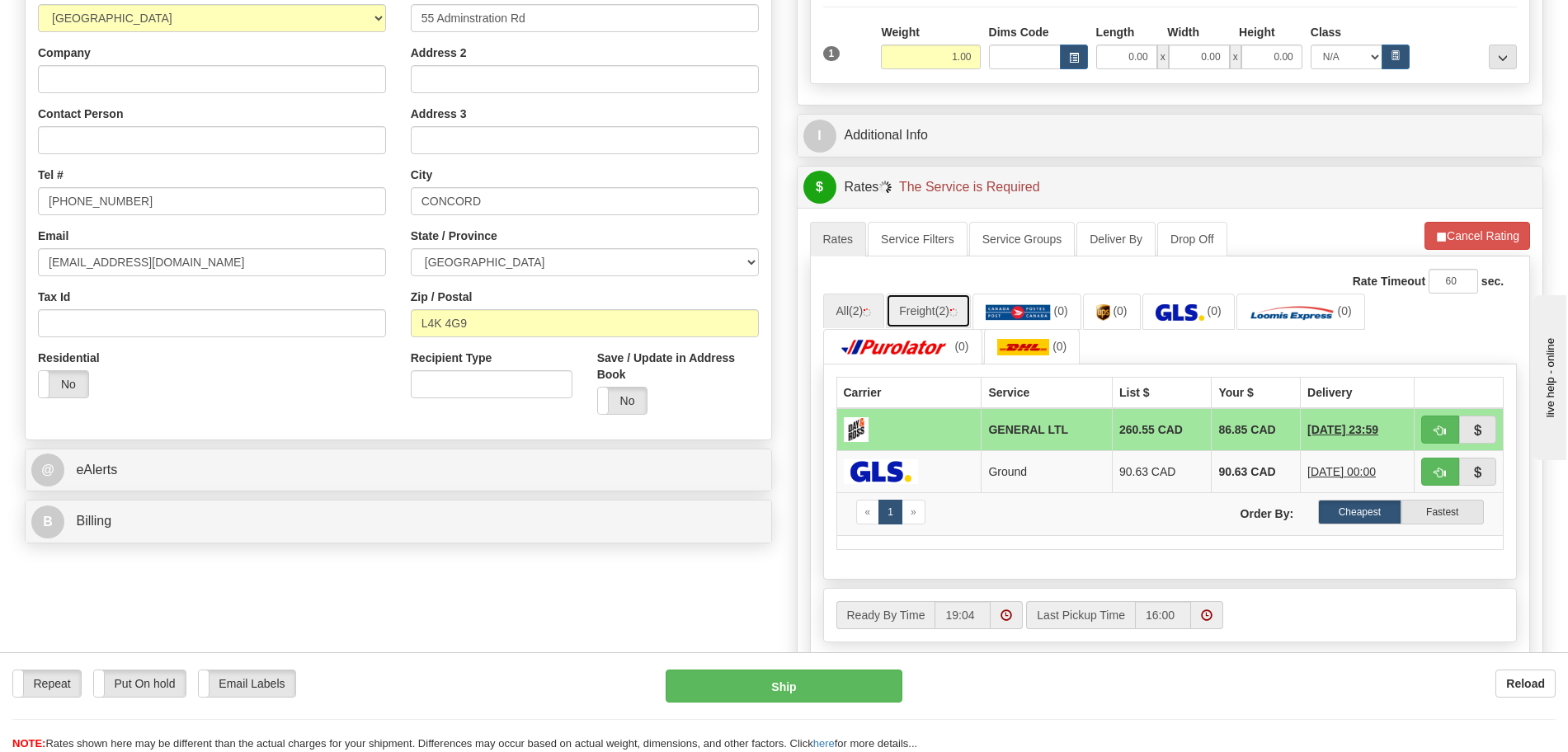
click at [921, 308] on link "Freight (2)" at bounding box center [928, 310] width 85 height 35
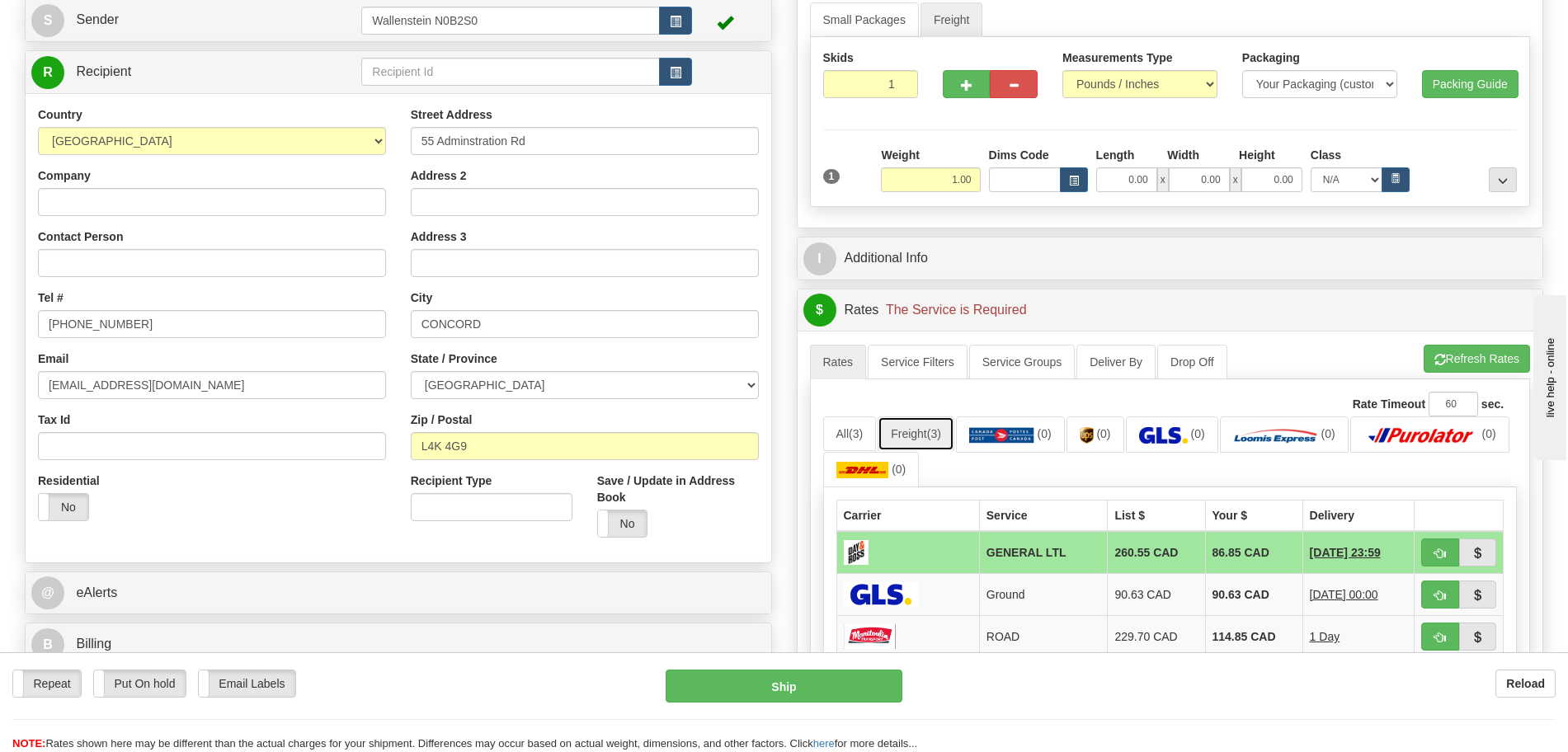
scroll to position [0, 0]
